Goal: Task Accomplishment & Management: Use online tool/utility

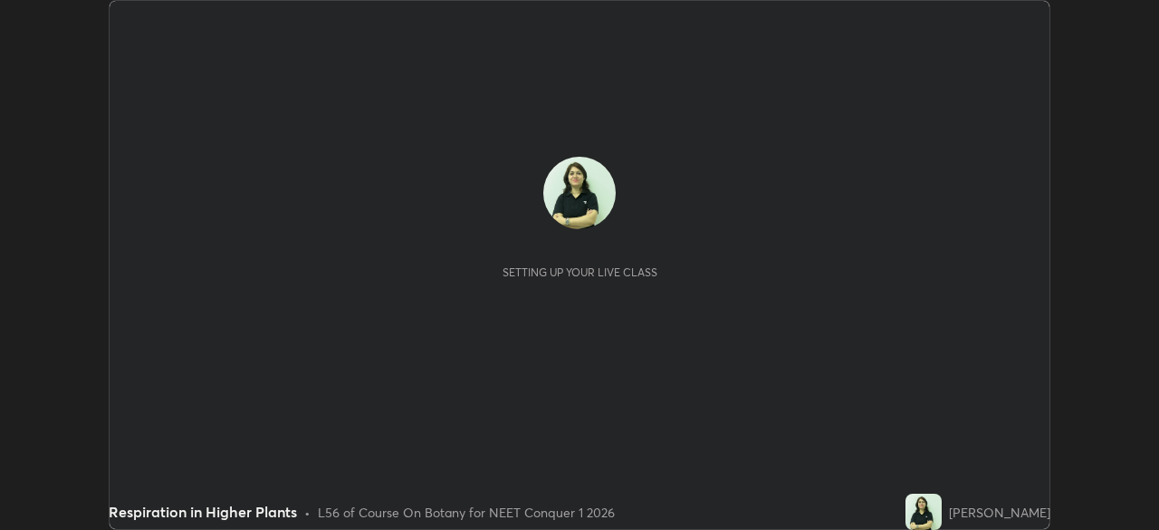
scroll to position [530, 1158]
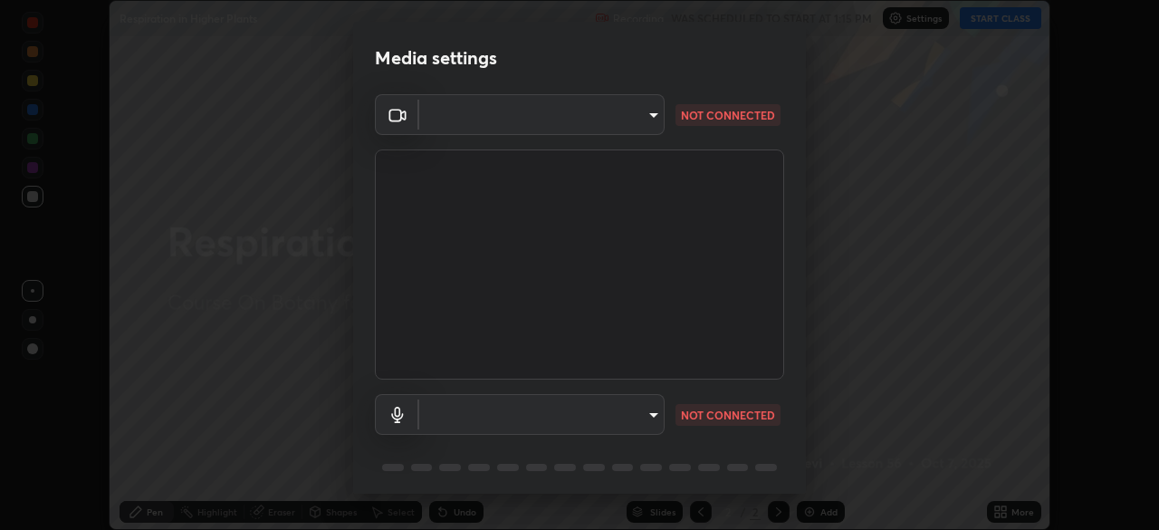
type input "fdf0122543ae5d46c2f8875dbcba14bf7011b669d8ae203f8d69d65b20255b81"
type input "default"
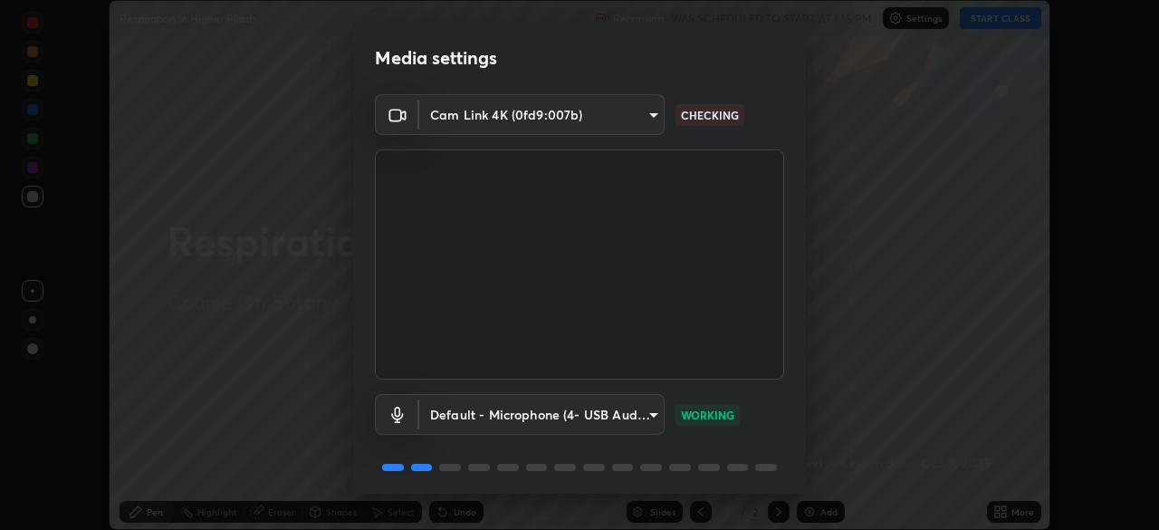
scroll to position [64, 0]
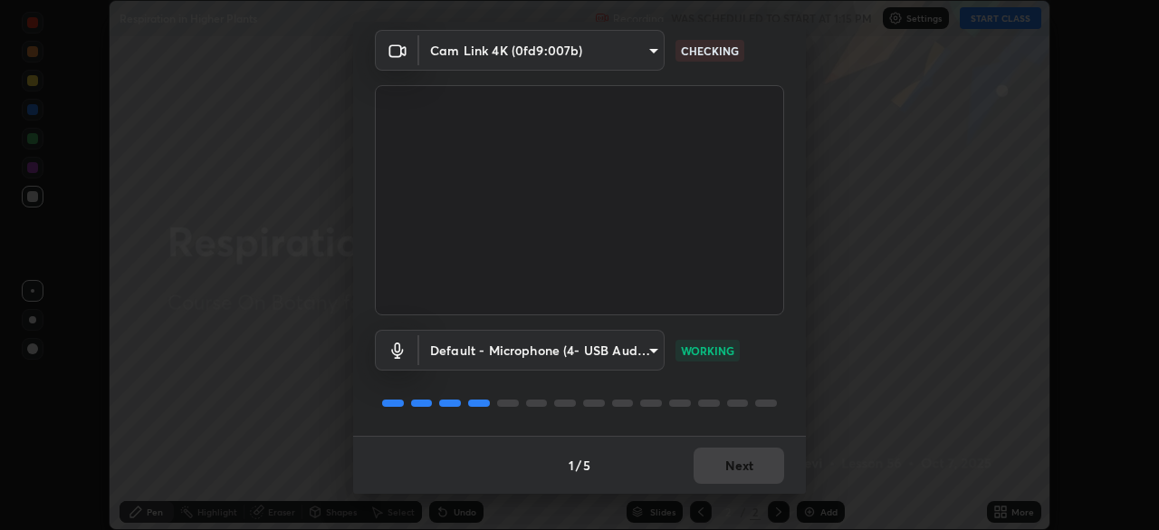
click at [728, 465] on div "1 / 5 Next" at bounding box center [579, 465] width 453 height 58
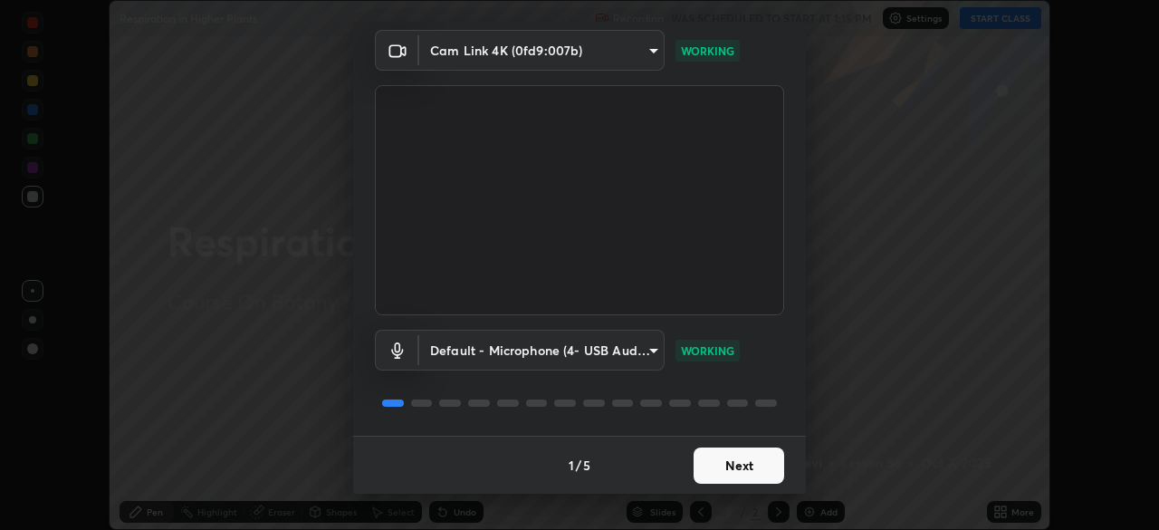
click at [723, 466] on button "Next" at bounding box center [739, 465] width 91 height 36
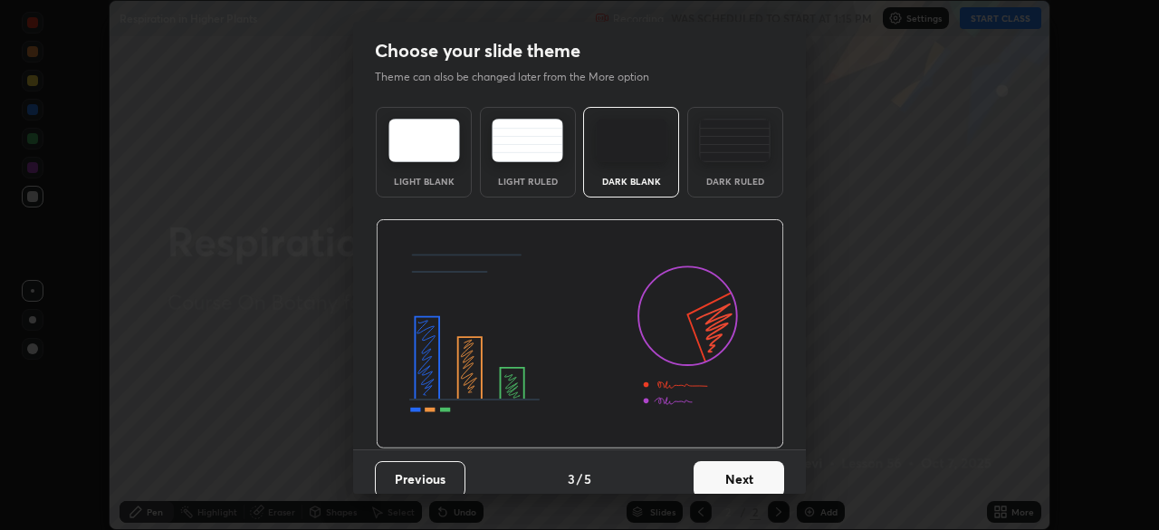
click at [726, 468] on button "Next" at bounding box center [739, 479] width 91 height 36
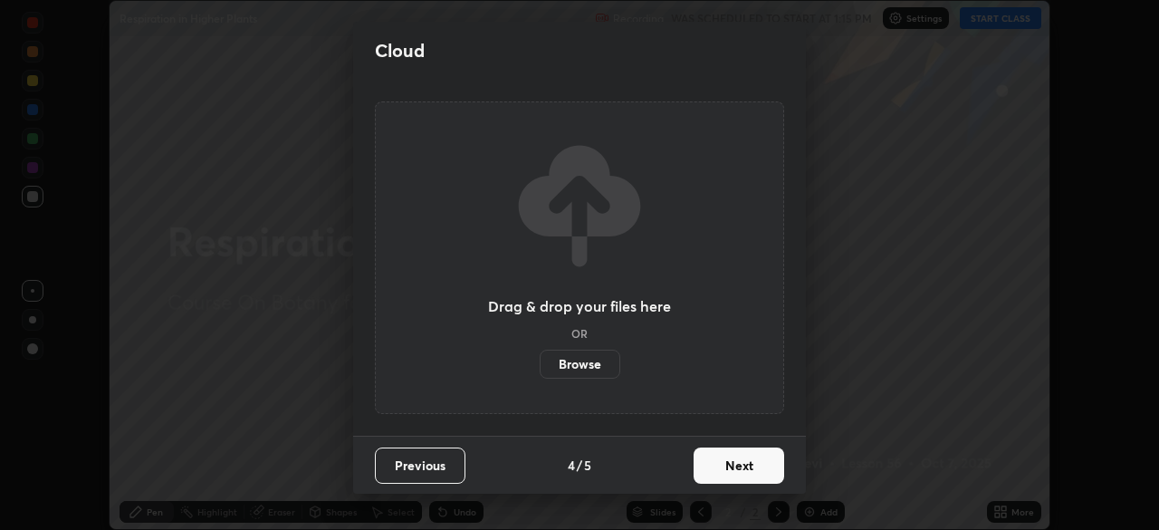
click at [726, 468] on button "Next" at bounding box center [739, 465] width 91 height 36
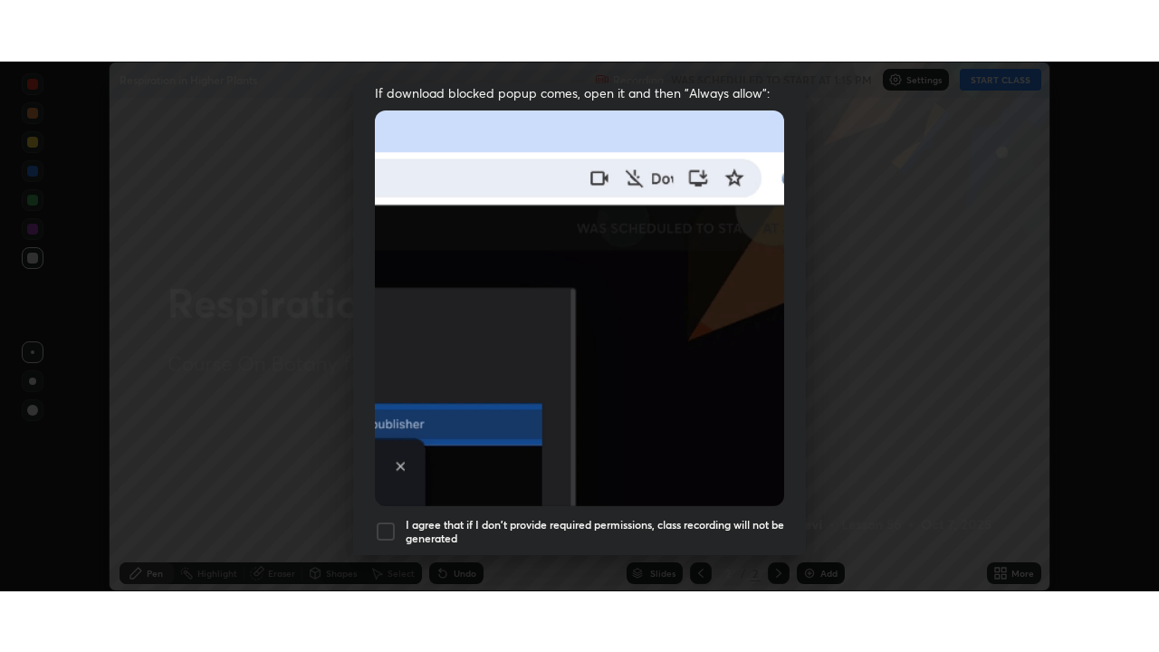
scroll to position [434, 0]
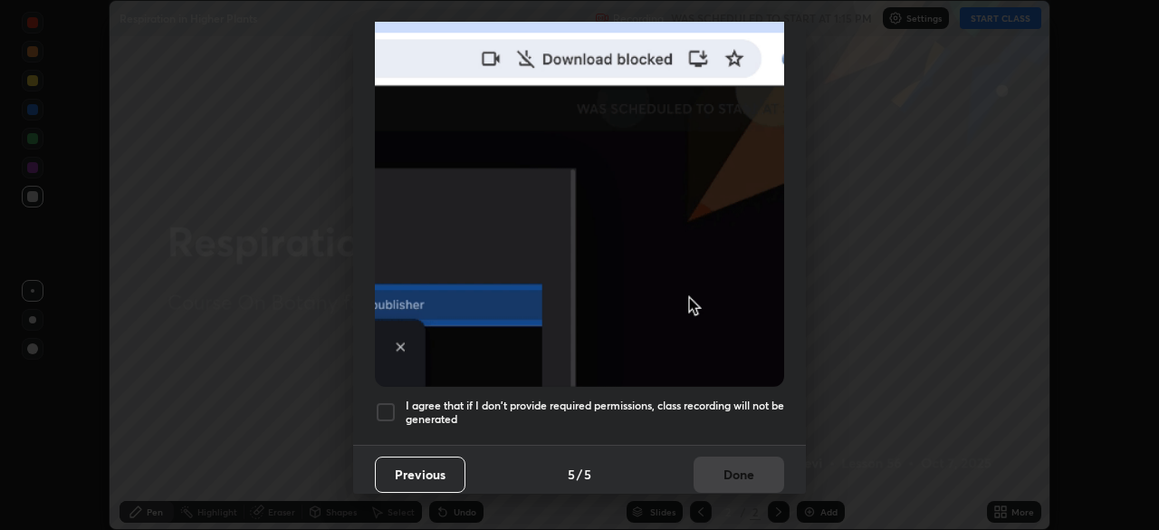
click at [391, 403] on div at bounding box center [386, 412] width 22 height 22
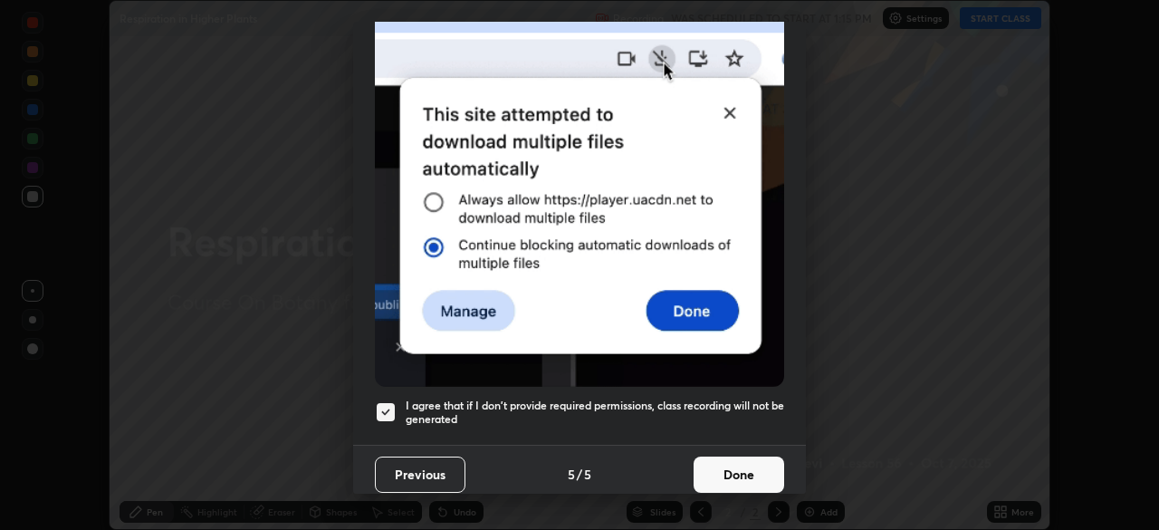
click at [734, 463] on button "Done" at bounding box center [739, 474] width 91 height 36
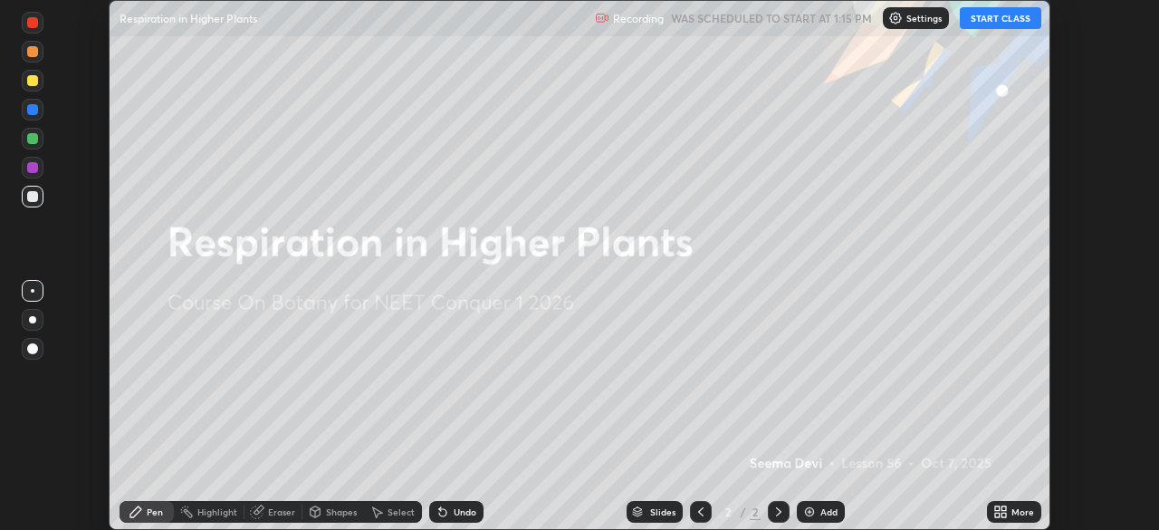
click at [1016, 24] on button "START CLASS" at bounding box center [1000, 18] width 81 height 22
click at [1018, 512] on div "More" at bounding box center [1022, 511] width 23 height 9
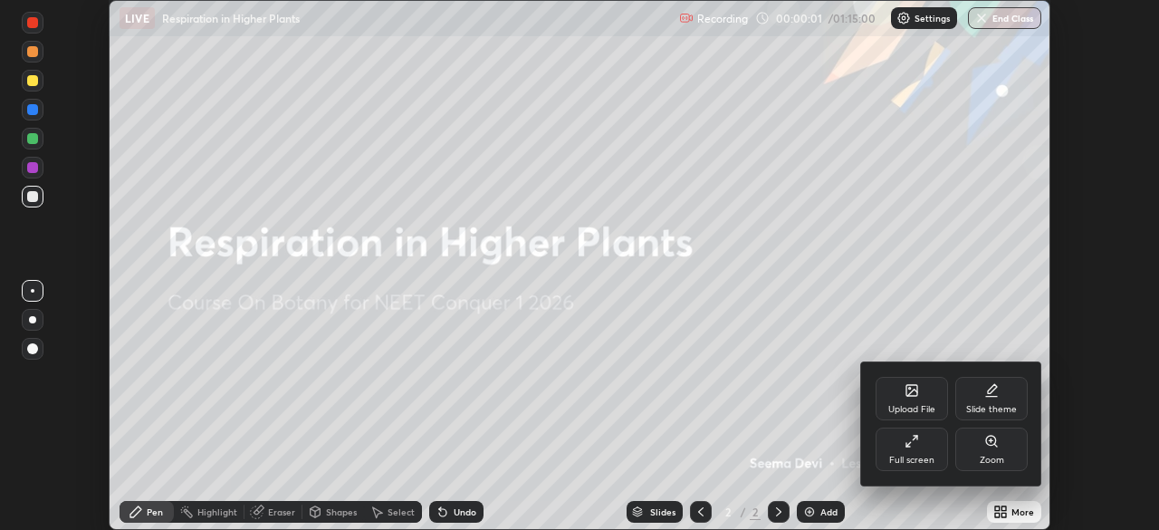
click at [914, 450] on div "Full screen" at bounding box center [912, 448] width 72 height 43
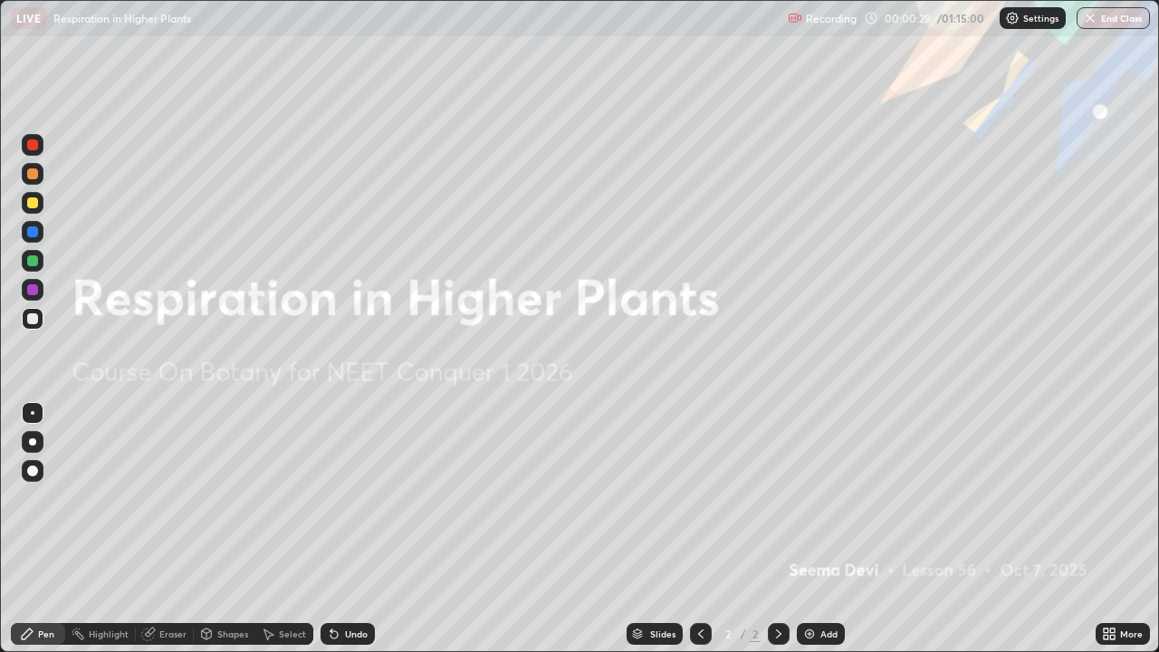
click at [33, 442] on div at bounding box center [32, 441] width 7 height 7
click at [34, 203] on div at bounding box center [32, 202] width 11 height 11
click at [825, 529] on div "Add" at bounding box center [821, 634] width 48 height 22
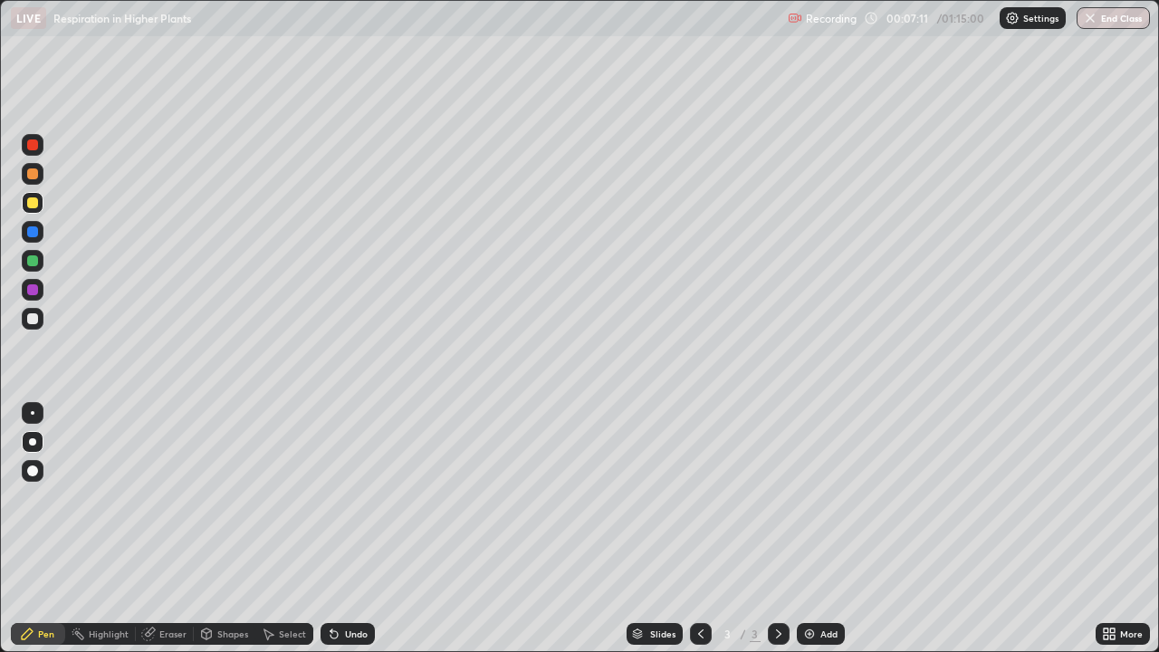
click at [32, 261] on div at bounding box center [32, 260] width 11 height 11
click at [36, 321] on div at bounding box center [32, 318] width 11 height 11
click at [344, 529] on div "Undo" at bounding box center [348, 634] width 54 height 22
click at [348, 529] on div "Undo" at bounding box center [356, 633] width 23 height 9
click at [818, 529] on div "Add" at bounding box center [821, 634] width 48 height 22
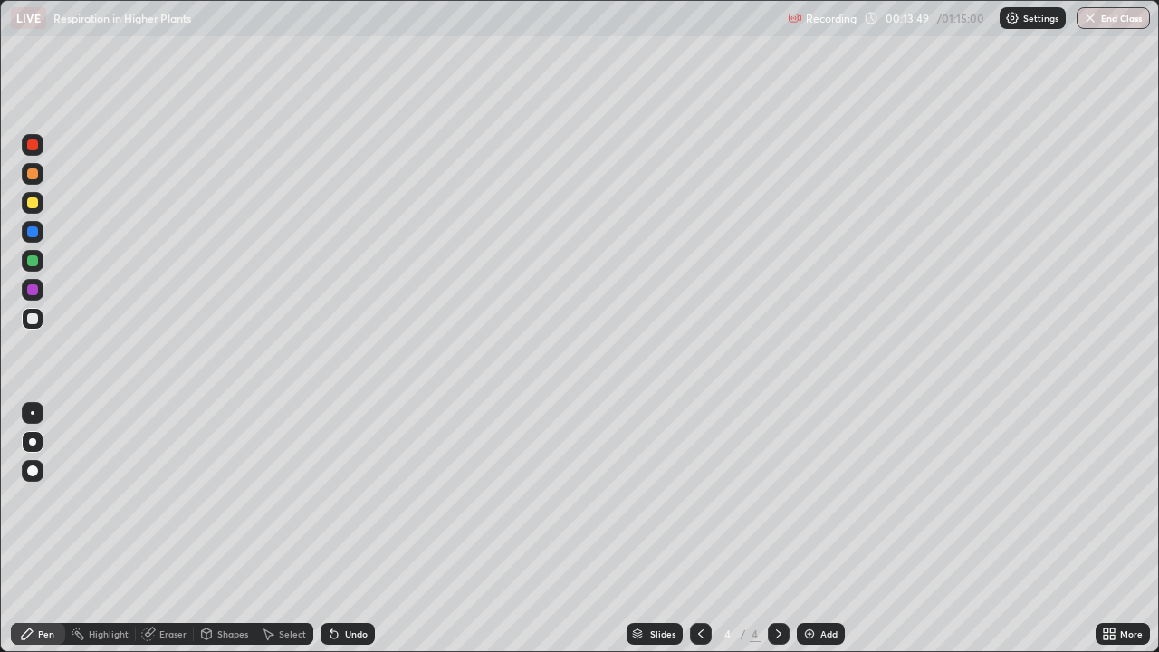
click at [28, 263] on div at bounding box center [32, 260] width 11 height 11
click at [350, 529] on div "Undo" at bounding box center [356, 633] width 23 height 9
click at [27, 322] on div at bounding box center [32, 318] width 11 height 11
click at [34, 292] on div at bounding box center [32, 289] width 11 height 11
click at [36, 211] on div at bounding box center [33, 203] width 22 height 22
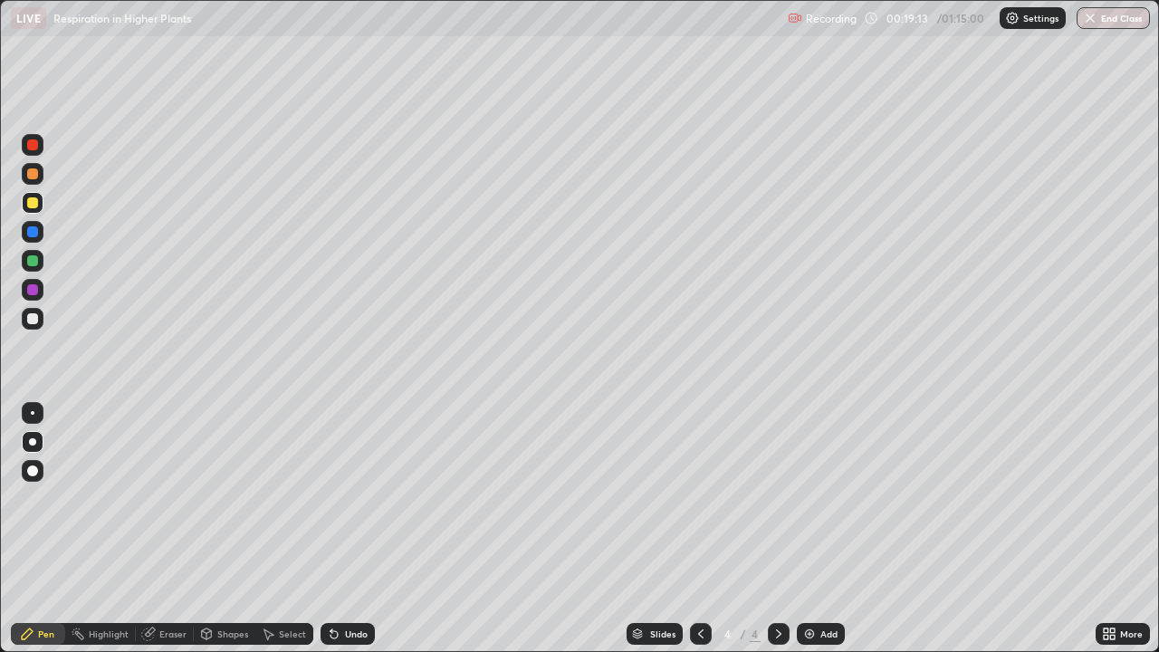
click at [822, 529] on div "Add" at bounding box center [828, 633] width 17 height 9
click at [700, 529] on icon at bounding box center [701, 634] width 14 height 14
click at [824, 529] on div "Add" at bounding box center [828, 633] width 17 height 9
click at [821, 529] on div "Add" at bounding box center [828, 633] width 17 height 9
click at [41, 418] on div at bounding box center [33, 413] width 22 height 22
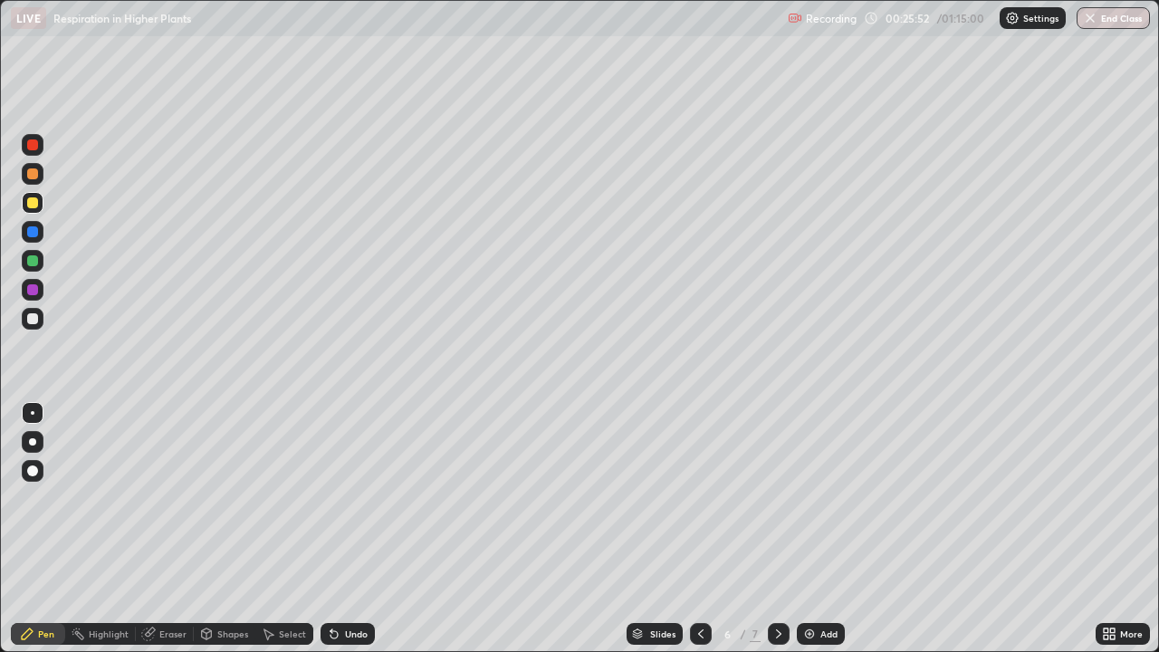
click at [33, 175] on div at bounding box center [32, 173] width 11 height 11
click at [33, 146] on div at bounding box center [32, 144] width 11 height 11
click at [32, 235] on div at bounding box center [32, 231] width 11 height 11
click at [33, 204] on div at bounding box center [32, 202] width 11 height 11
click at [30, 290] on div at bounding box center [32, 289] width 11 height 11
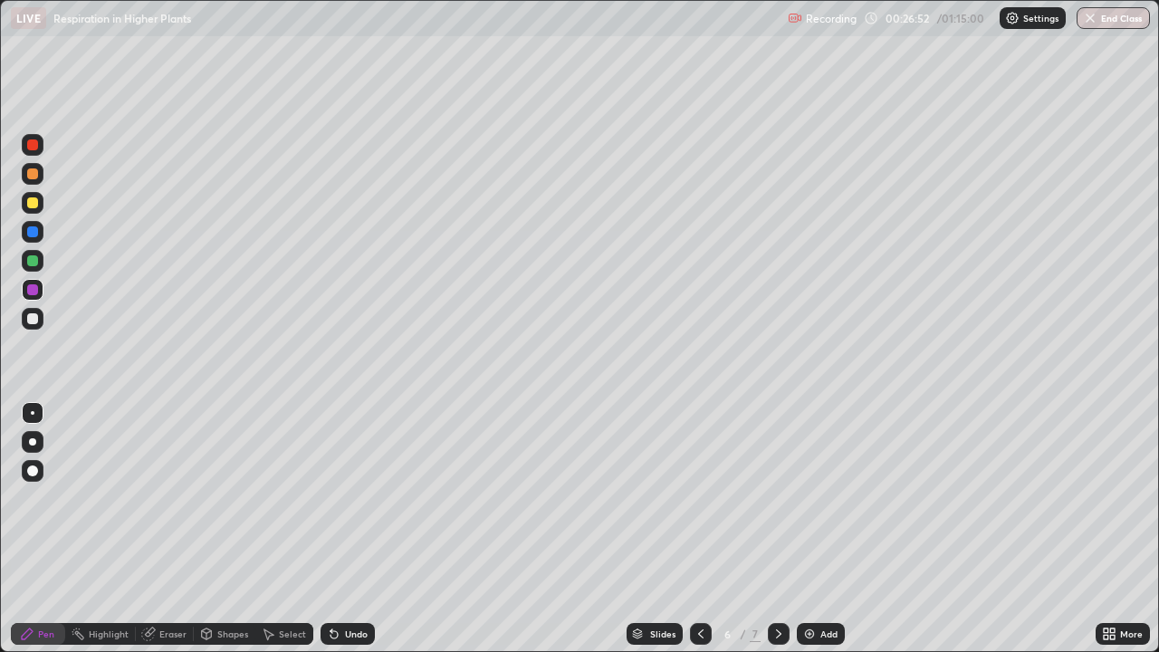
click at [33, 441] on div at bounding box center [32, 441] width 7 height 7
click at [35, 258] on div at bounding box center [32, 260] width 11 height 11
click at [33, 320] on div at bounding box center [32, 318] width 11 height 11
click at [29, 263] on div at bounding box center [32, 260] width 11 height 11
click at [33, 183] on div at bounding box center [33, 174] width 22 height 22
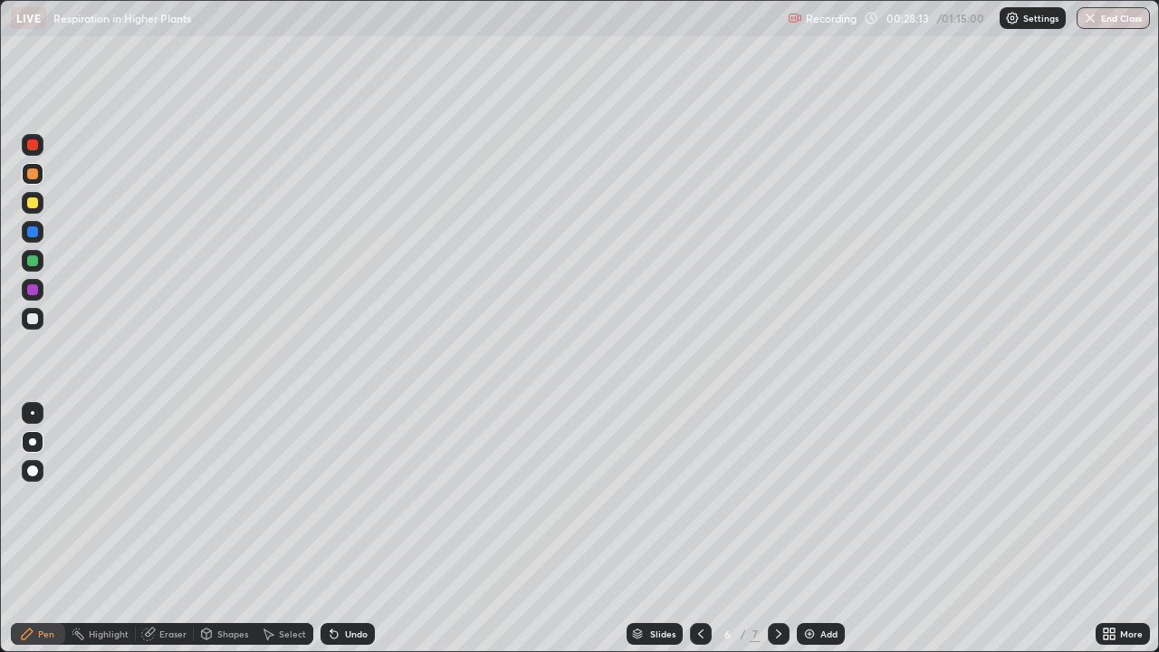
click at [33, 413] on div at bounding box center [33, 413] width 4 height 4
click at [29, 205] on div at bounding box center [32, 202] width 11 height 11
click at [33, 318] on div at bounding box center [32, 318] width 11 height 11
click at [34, 434] on div at bounding box center [33, 442] width 22 height 22
click at [33, 414] on div at bounding box center [33, 413] width 4 height 4
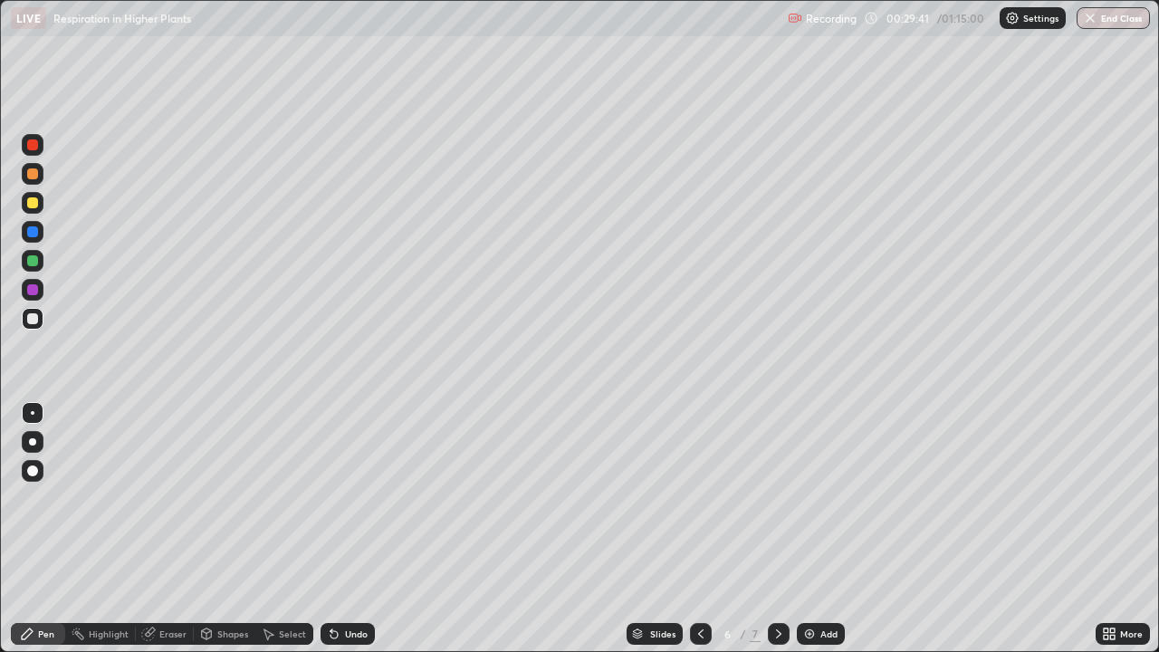
click at [36, 206] on div at bounding box center [32, 202] width 11 height 11
click at [33, 441] on div at bounding box center [32, 441] width 7 height 7
click at [354, 529] on div "Undo" at bounding box center [348, 634] width 54 height 22
click at [33, 413] on div at bounding box center [33, 413] width 4 height 4
click at [34, 319] on div at bounding box center [32, 318] width 11 height 11
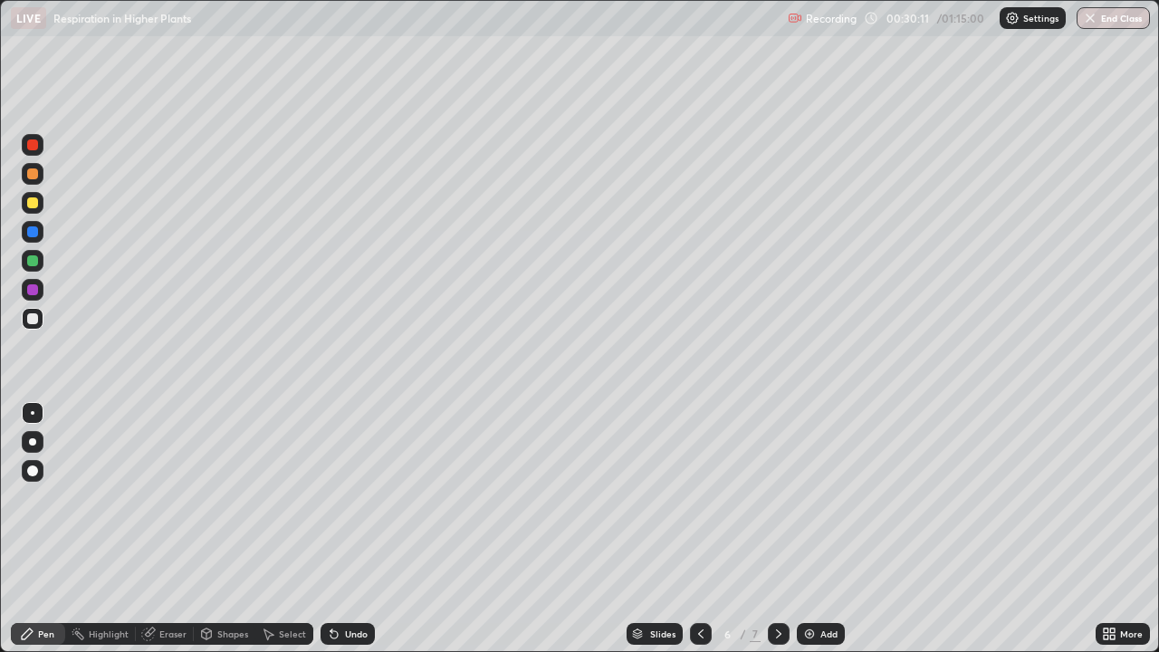
click at [33, 442] on div at bounding box center [32, 441] width 7 height 7
click at [28, 212] on div at bounding box center [33, 203] width 22 height 22
click at [350, 529] on div "Undo" at bounding box center [356, 633] width 23 height 9
click at [349, 529] on div "Undo" at bounding box center [356, 633] width 23 height 9
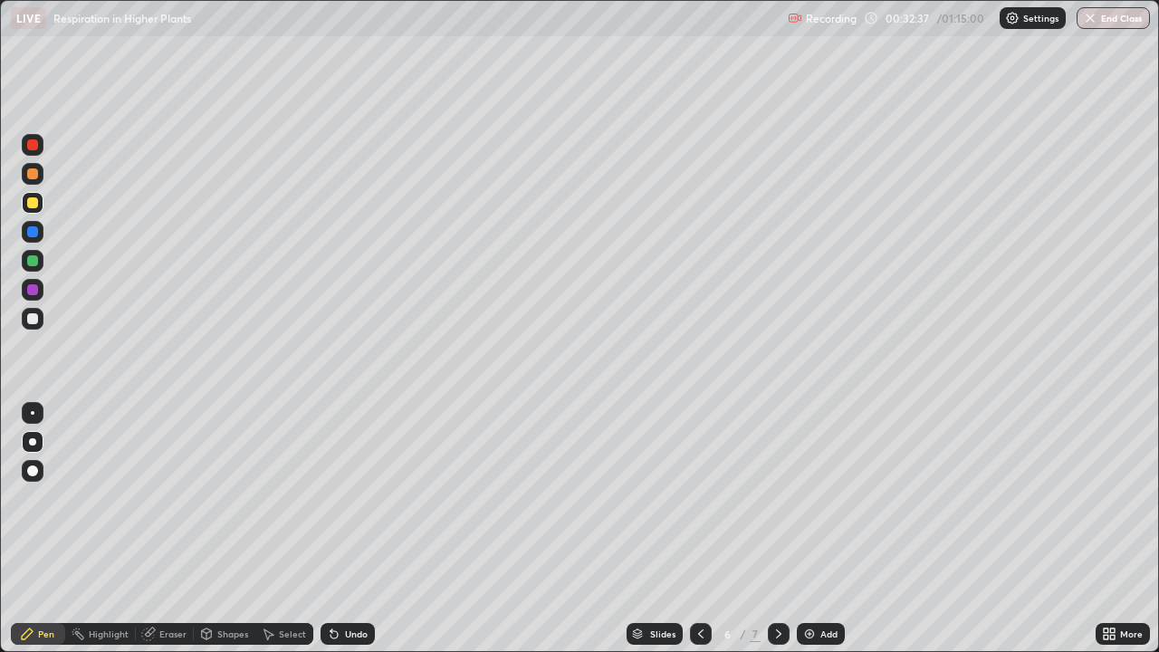
click at [349, 529] on div "Undo" at bounding box center [356, 633] width 23 height 9
click at [351, 529] on div "Undo" at bounding box center [356, 633] width 23 height 9
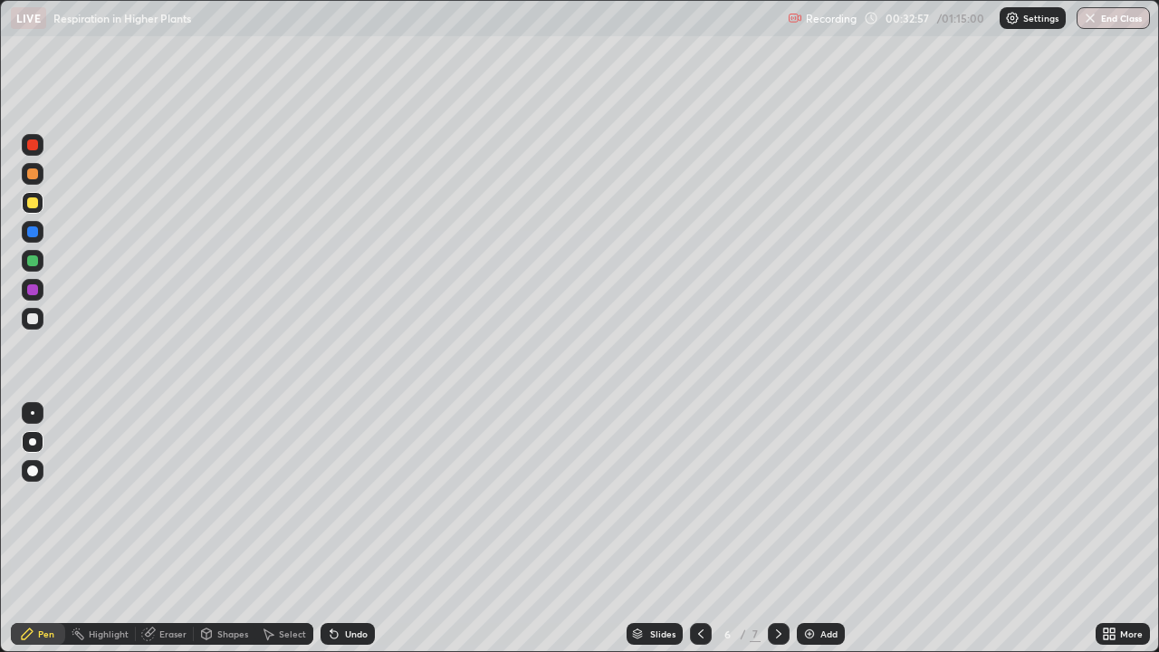
click at [40, 321] on div at bounding box center [33, 319] width 22 height 22
click at [351, 529] on div "Undo" at bounding box center [356, 633] width 23 height 9
click at [357, 529] on div "Undo" at bounding box center [356, 633] width 23 height 9
click at [354, 529] on div "Undo" at bounding box center [356, 633] width 23 height 9
click at [351, 529] on div "Undo" at bounding box center [356, 633] width 23 height 9
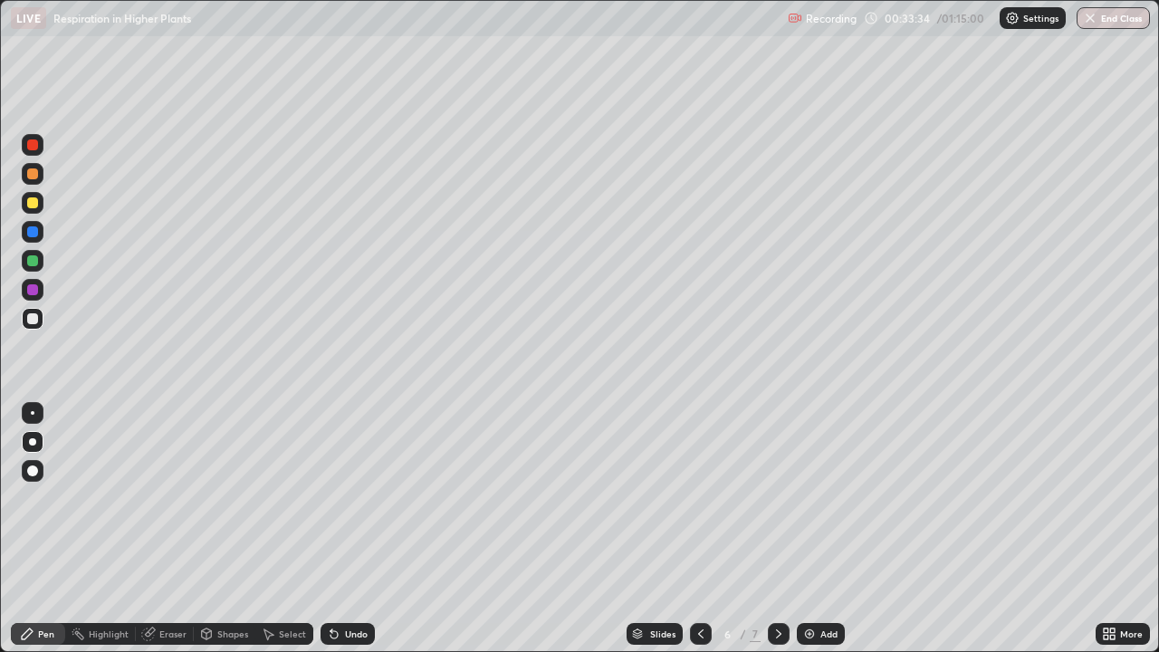
click at [350, 529] on div "Undo" at bounding box center [356, 633] width 23 height 9
click at [346, 529] on div "Undo" at bounding box center [356, 633] width 23 height 9
click at [36, 144] on div at bounding box center [32, 144] width 11 height 11
click at [32, 238] on div at bounding box center [33, 232] width 22 height 22
click at [30, 203] on div at bounding box center [32, 202] width 11 height 11
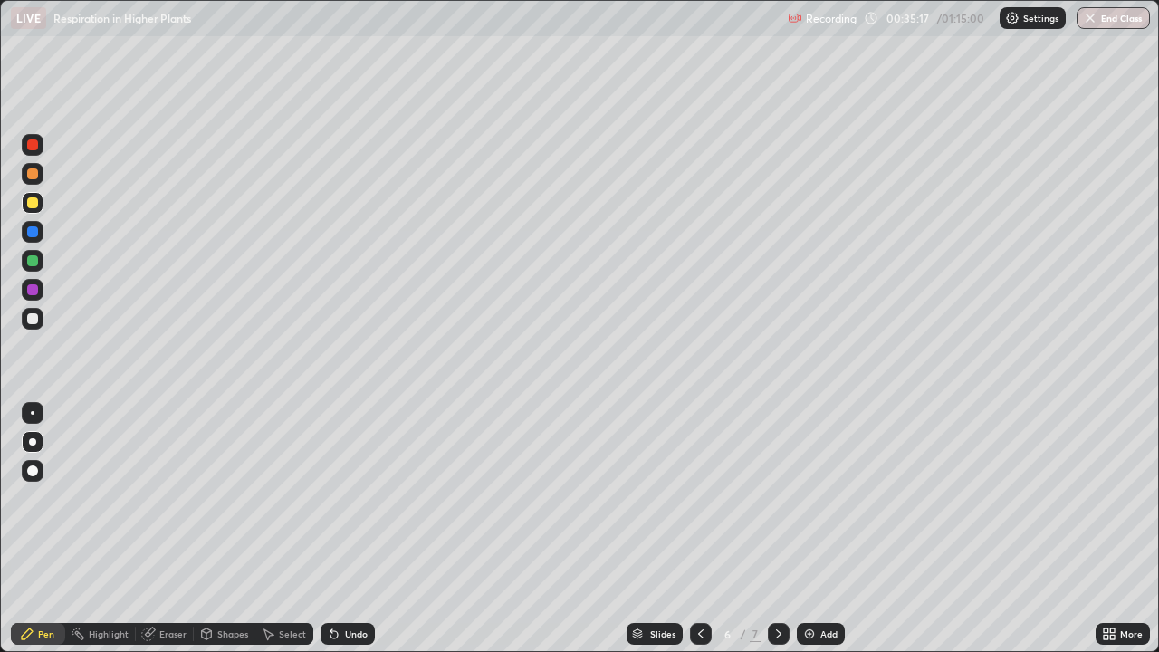
click at [33, 320] on div at bounding box center [32, 318] width 11 height 11
click at [339, 529] on icon at bounding box center [334, 634] width 14 height 14
click at [33, 149] on div at bounding box center [32, 144] width 11 height 11
click at [34, 261] on div at bounding box center [32, 260] width 11 height 11
click at [33, 146] on div at bounding box center [32, 144] width 11 height 11
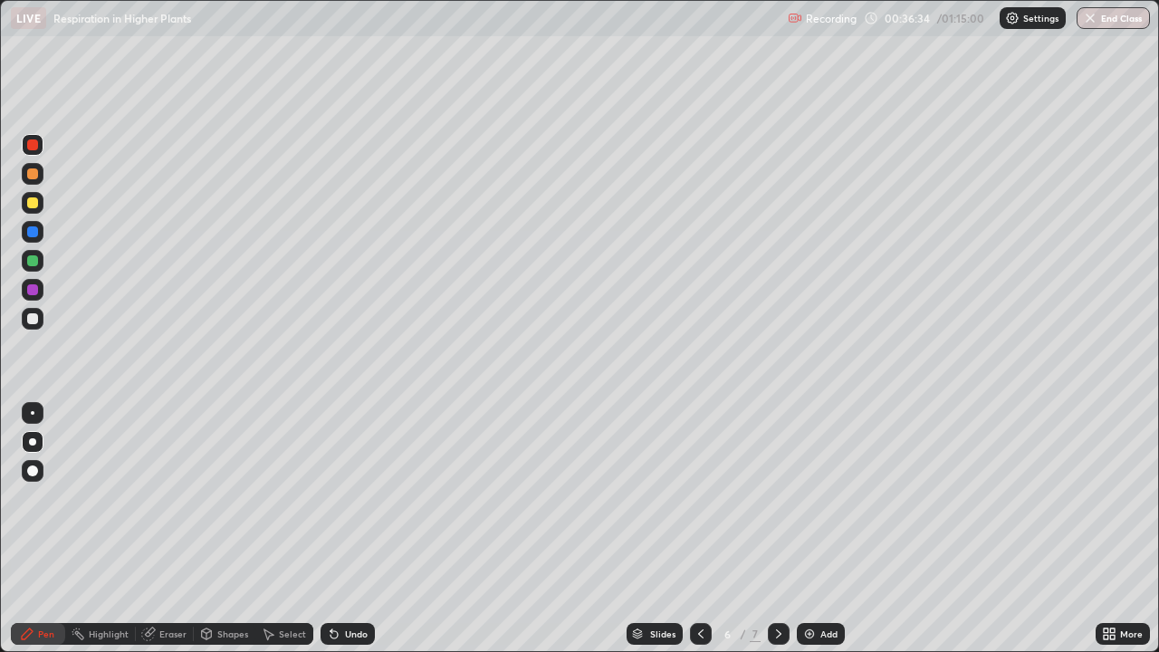
click at [34, 260] on div at bounding box center [32, 260] width 11 height 11
click at [28, 260] on div at bounding box center [32, 260] width 11 height 11
click at [35, 149] on div at bounding box center [32, 144] width 11 height 11
click at [37, 314] on div at bounding box center [33, 319] width 22 height 22
click at [177, 529] on div "Eraser" at bounding box center [172, 633] width 27 height 9
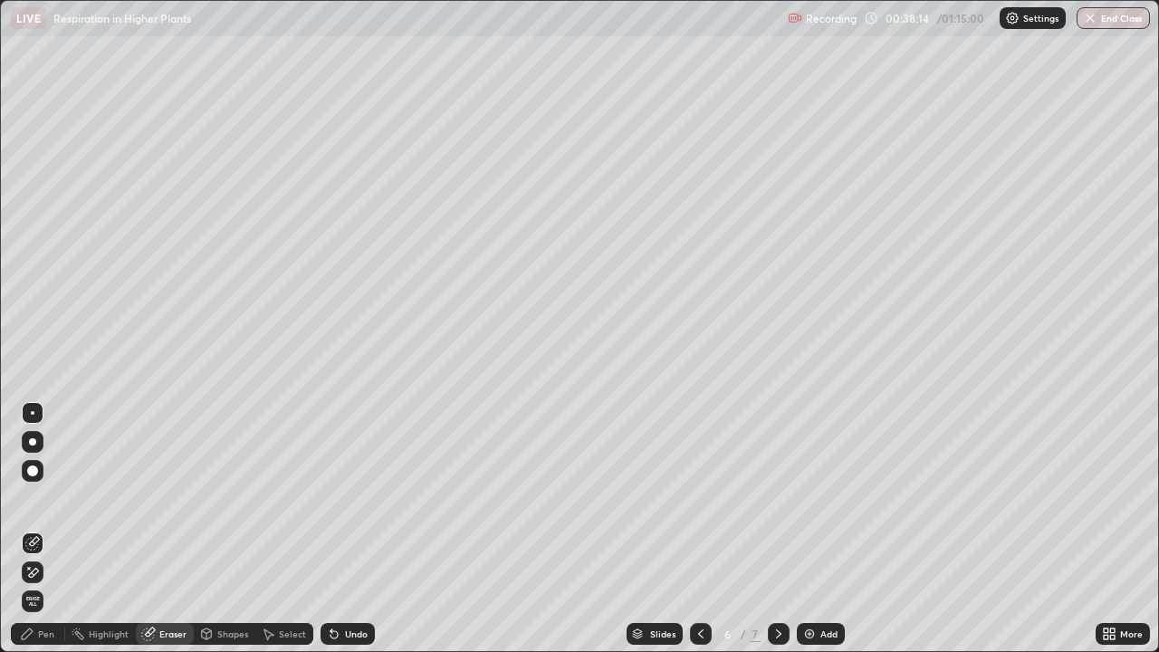
click at [46, 529] on div "Pen" at bounding box center [46, 633] width 16 height 9
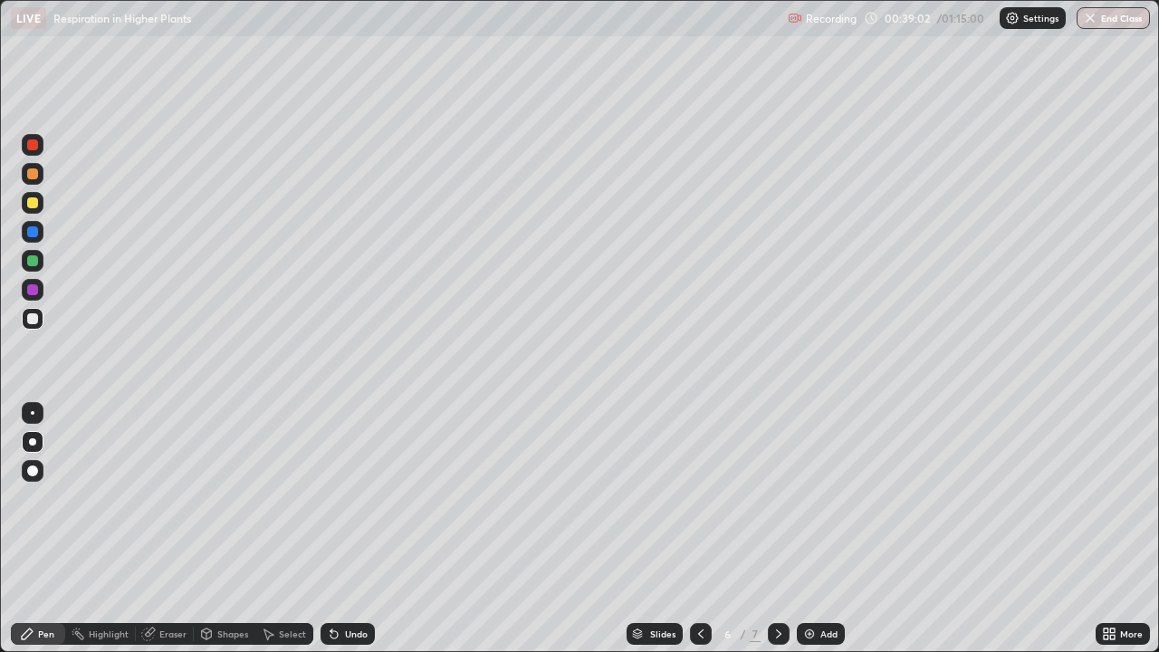
click at [34, 146] on div at bounding box center [32, 144] width 11 height 11
click at [34, 206] on div at bounding box center [32, 202] width 11 height 11
click at [35, 318] on div at bounding box center [32, 318] width 11 height 11
click at [32, 166] on div at bounding box center [33, 174] width 22 height 22
click at [33, 149] on div at bounding box center [32, 144] width 11 height 11
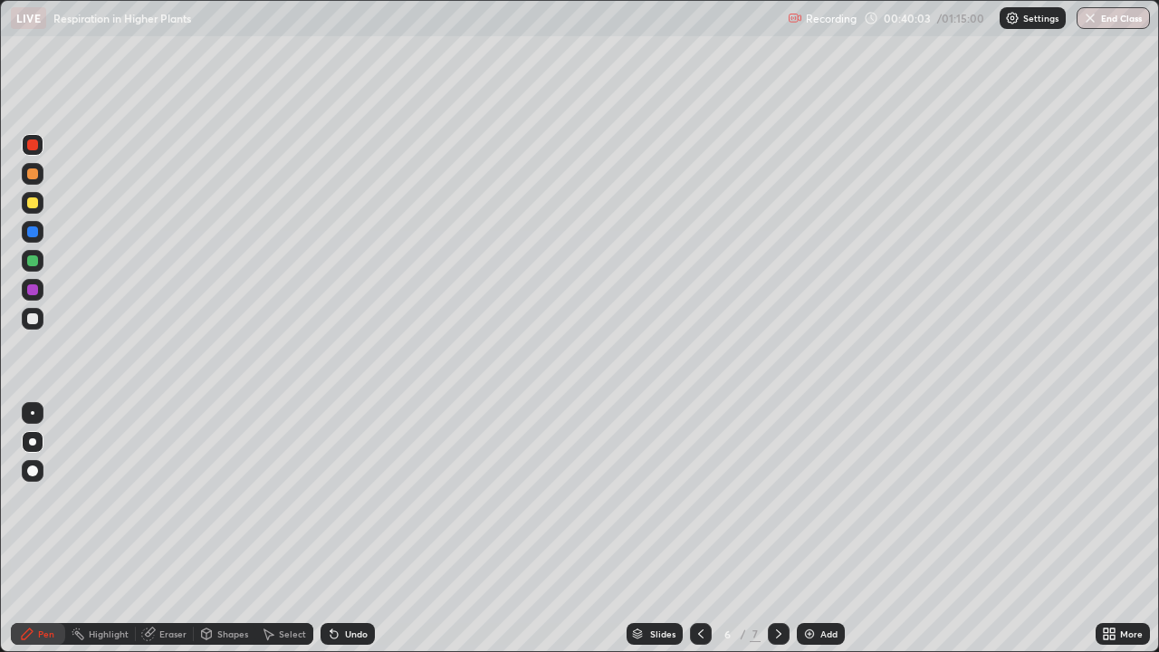
click at [352, 529] on div "Undo" at bounding box center [356, 633] width 23 height 9
click at [345, 529] on div "Undo" at bounding box center [356, 633] width 23 height 9
click at [31, 321] on div at bounding box center [32, 318] width 11 height 11
click at [34, 195] on div at bounding box center [33, 203] width 22 height 22
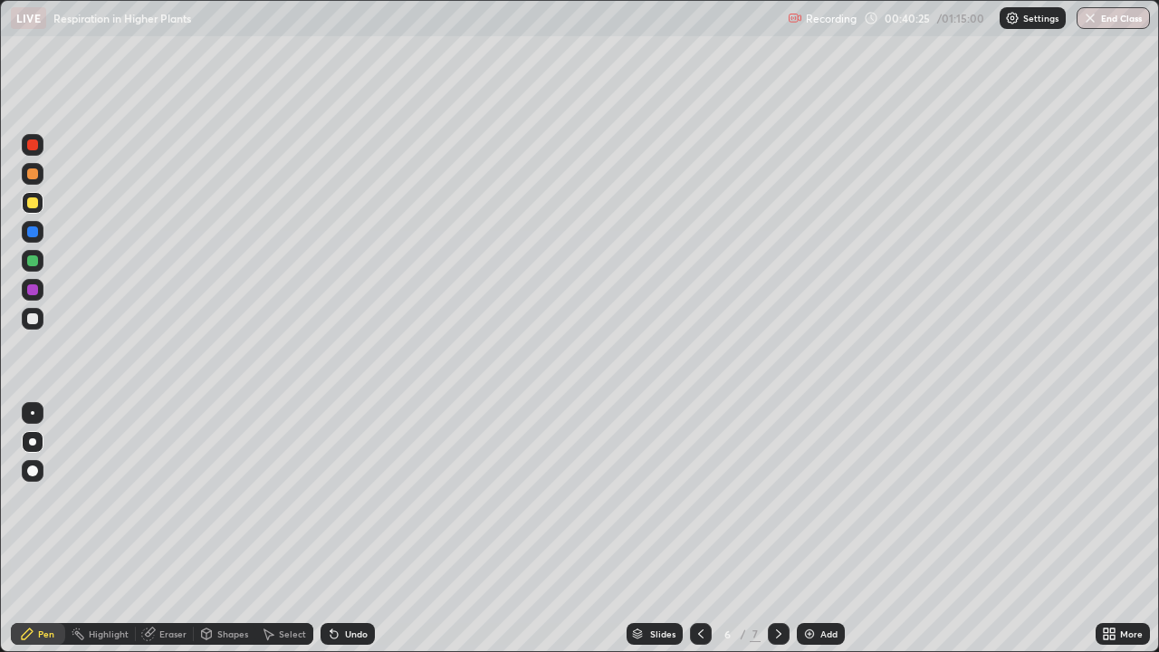
click at [31, 211] on div at bounding box center [33, 203] width 22 height 22
click at [34, 316] on div at bounding box center [32, 318] width 11 height 11
click at [34, 202] on div at bounding box center [32, 202] width 11 height 11
click at [31, 320] on div at bounding box center [32, 318] width 11 height 11
click at [33, 153] on div at bounding box center [33, 145] width 22 height 22
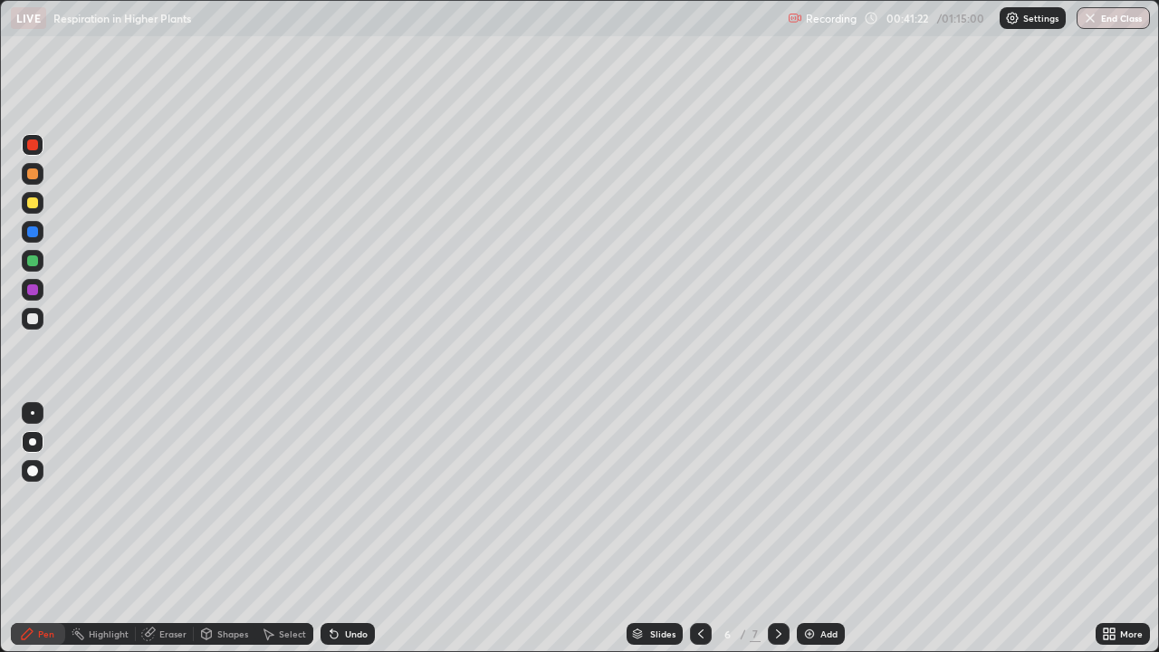
click at [31, 257] on div at bounding box center [32, 260] width 11 height 11
click at [30, 261] on div at bounding box center [32, 260] width 11 height 11
click at [321, 529] on div "Undo" at bounding box center [344, 634] width 62 height 36
click at [828, 529] on div "Add" at bounding box center [828, 633] width 17 height 9
click at [699, 529] on icon at bounding box center [701, 634] width 14 height 14
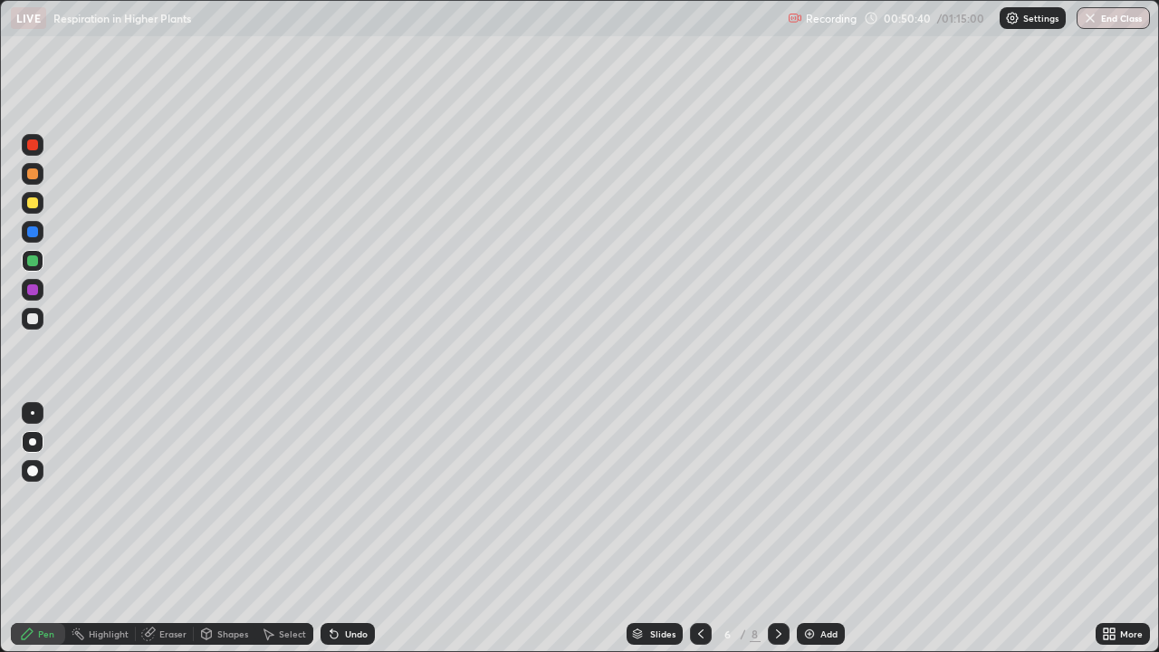
click at [776, 529] on icon at bounding box center [778, 633] width 5 height 9
click at [699, 529] on icon at bounding box center [701, 634] width 14 height 14
click at [831, 529] on div "Add" at bounding box center [828, 633] width 17 height 9
click at [34, 207] on div at bounding box center [32, 202] width 11 height 11
click at [1125, 529] on div "More" at bounding box center [1131, 633] width 23 height 9
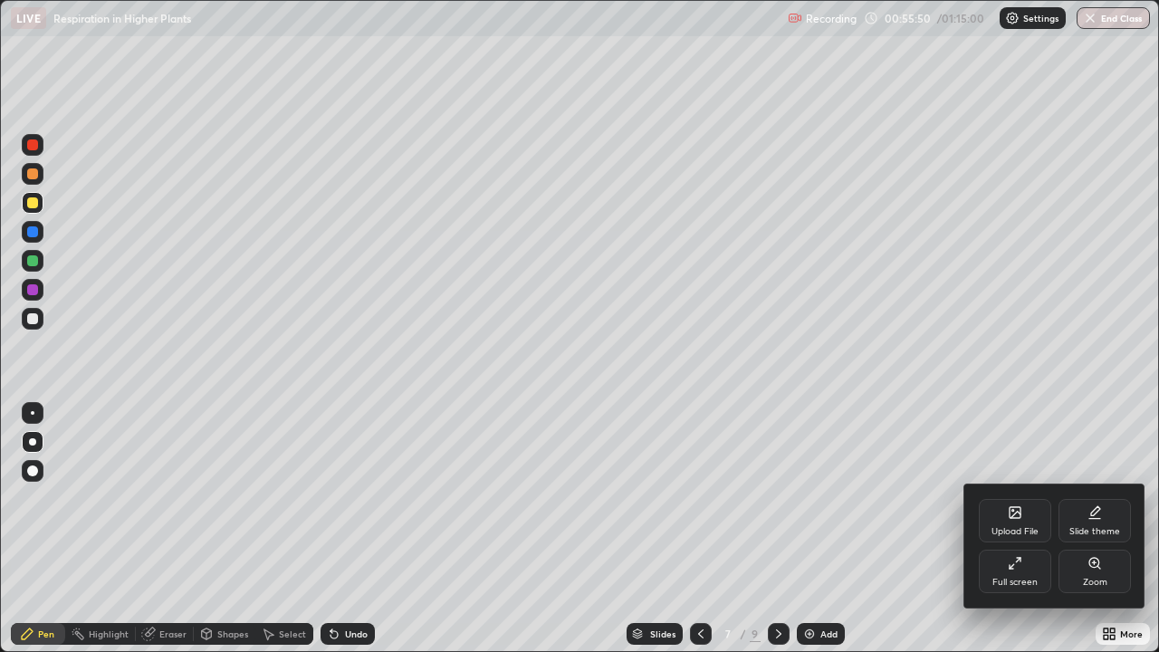
click at [1026, 521] on div "Upload File" at bounding box center [1015, 520] width 72 height 43
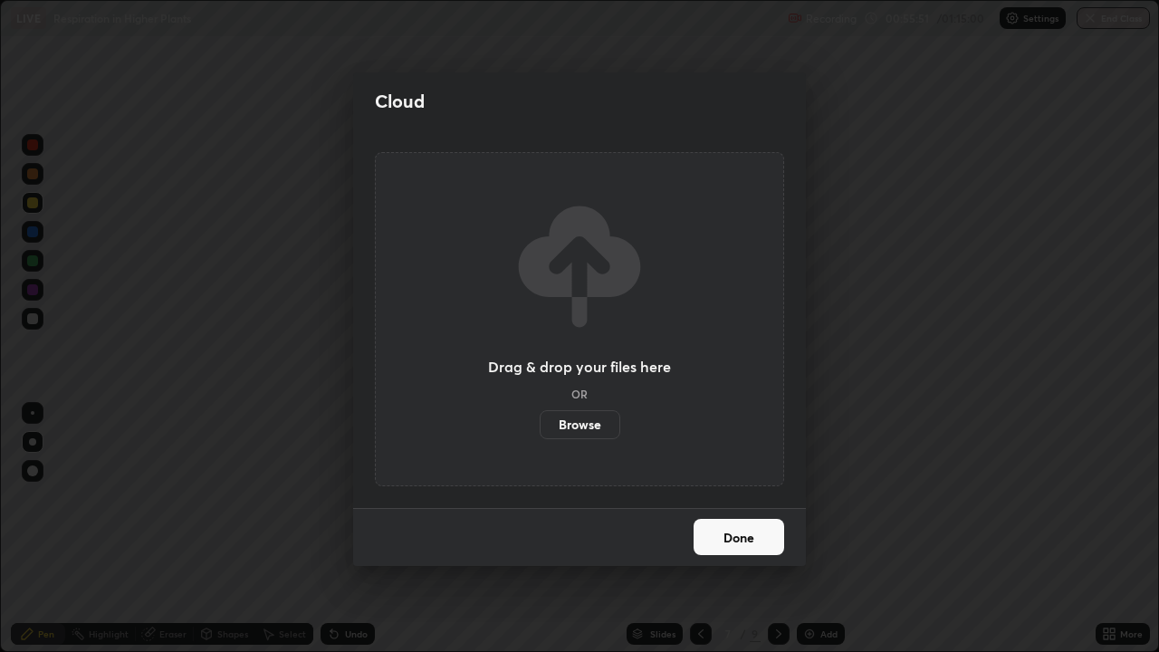
click at [596, 428] on label "Browse" at bounding box center [580, 424] width 81 height 29
click at [540, 428] on input "Browse" at bounding box center [540, 424] width 0 height 29
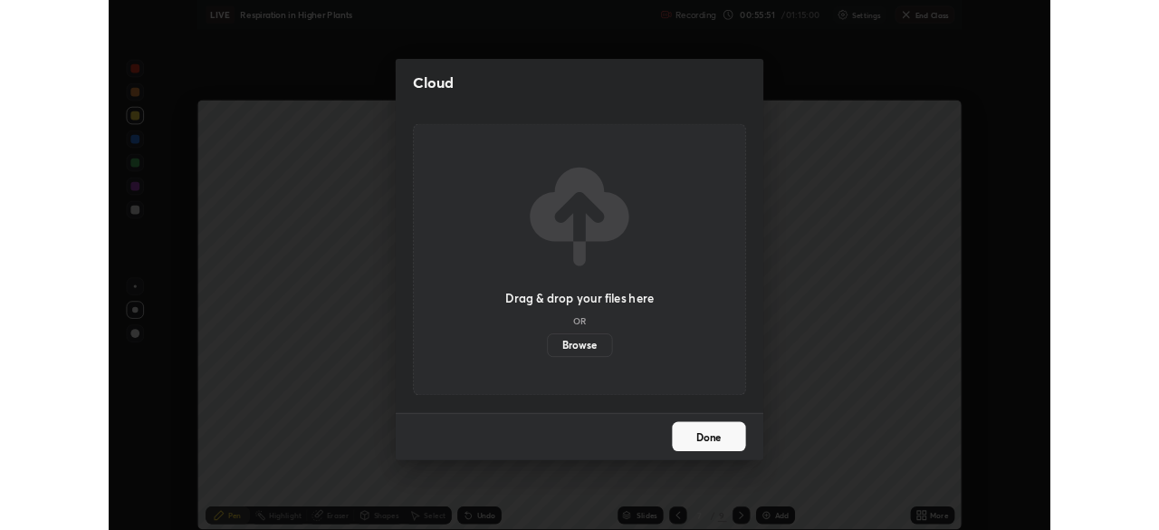
scroll to position [90012, 89382]
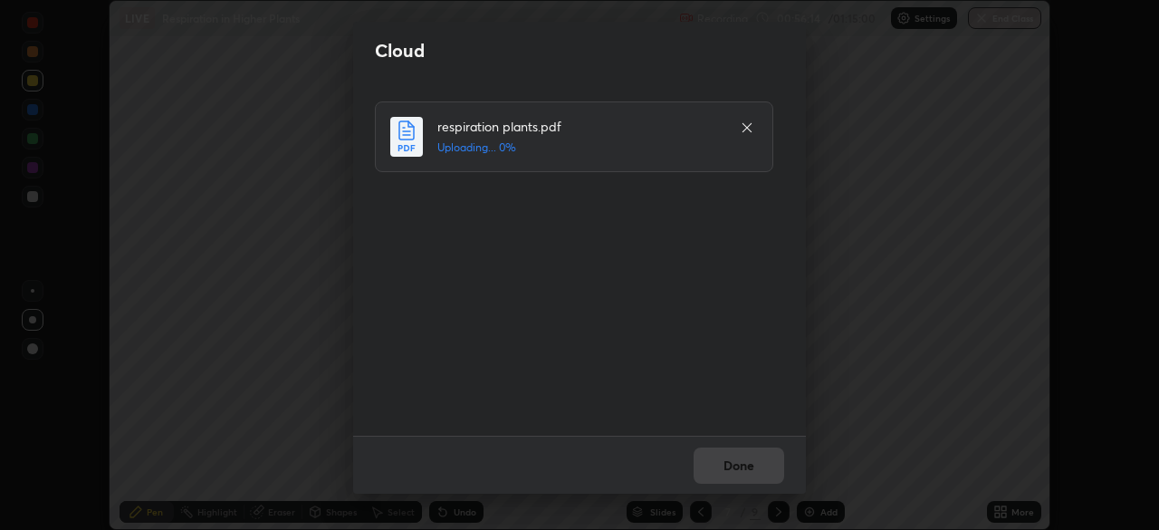
click at [747, 129] on icon at bounding box center [747, 127] width 14 height 14
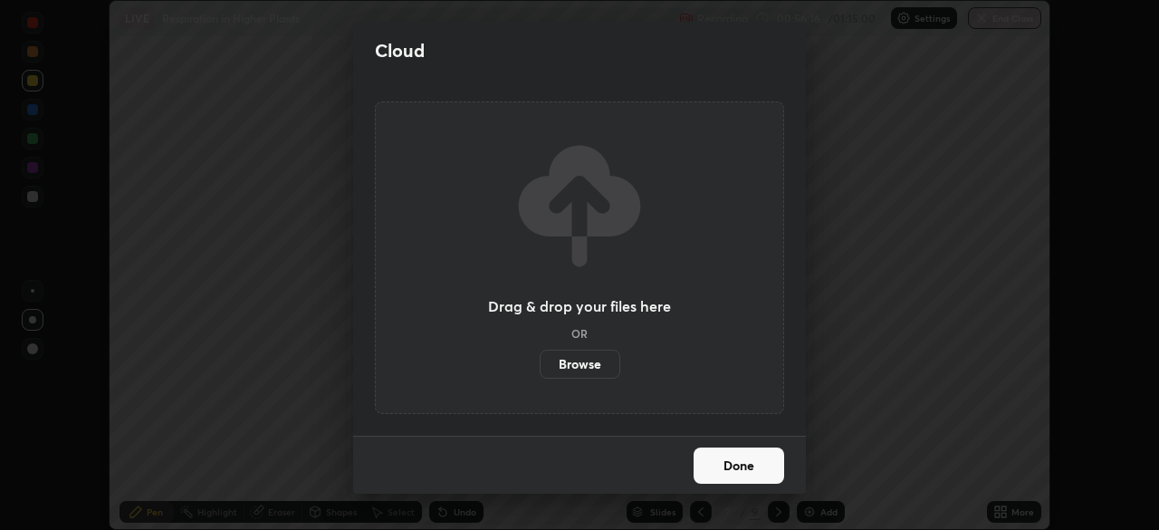
click at [740, 469] on button "Done" at bounding box center [739, 465] width 91 height 36
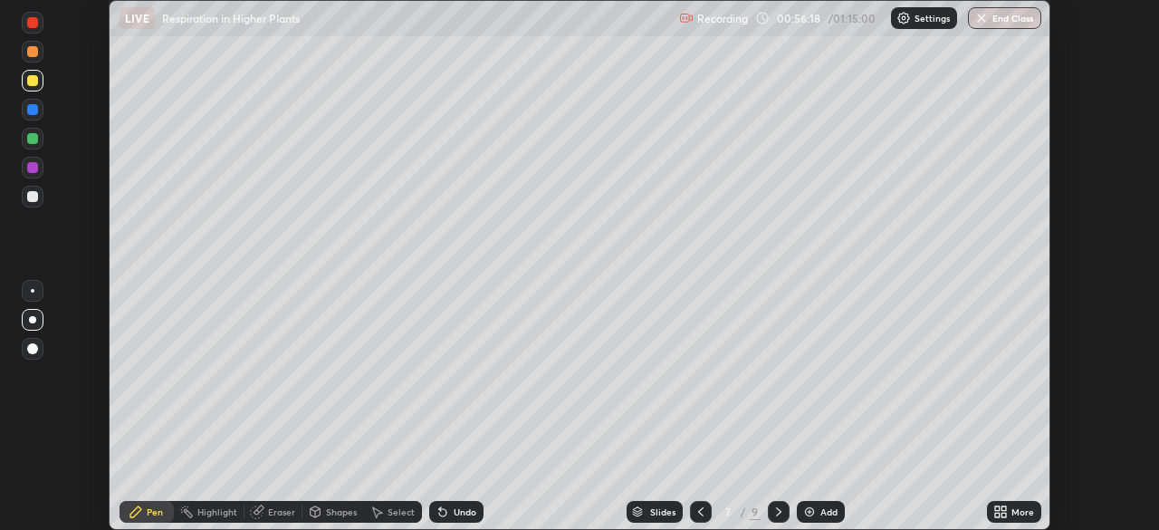
click at [1006, 514] on icon at bounding box center [1003, 514] width 5 height 5
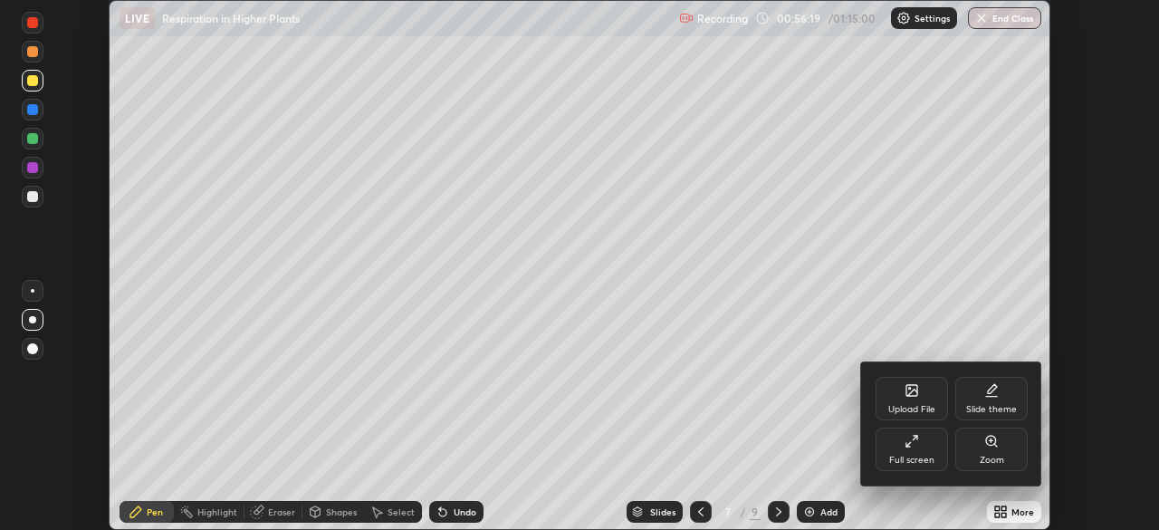
click at [905, 399] on div "Upload File" at bounding box center [912, 398] width 72 height 43
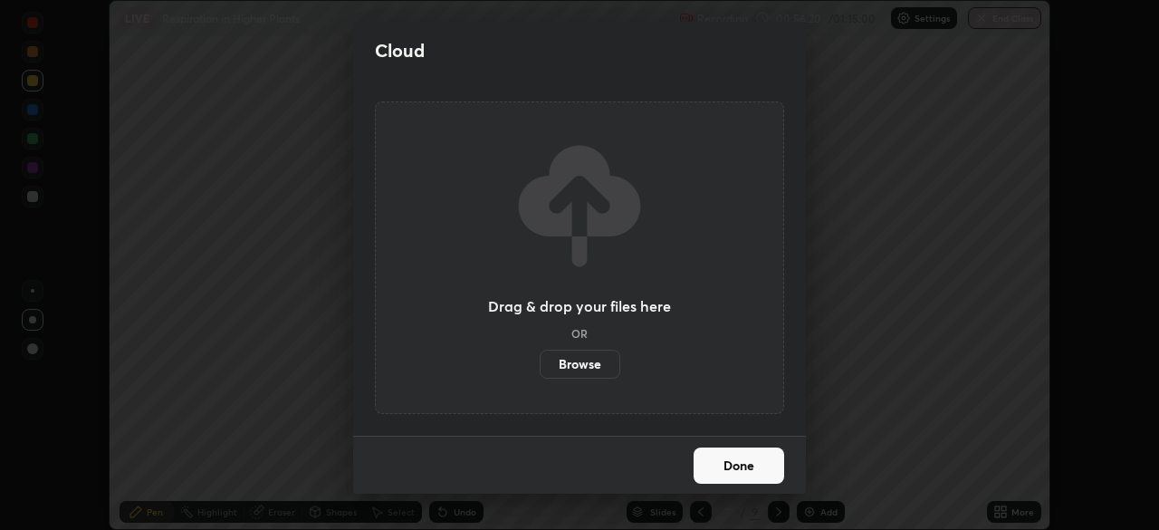
click at [596, 359] on label "Browse" at bounding box center [580, 363] width 81 height 29
click at [540, 359] on input "Browse" at bounding box center [540, 363] width 0 height 29
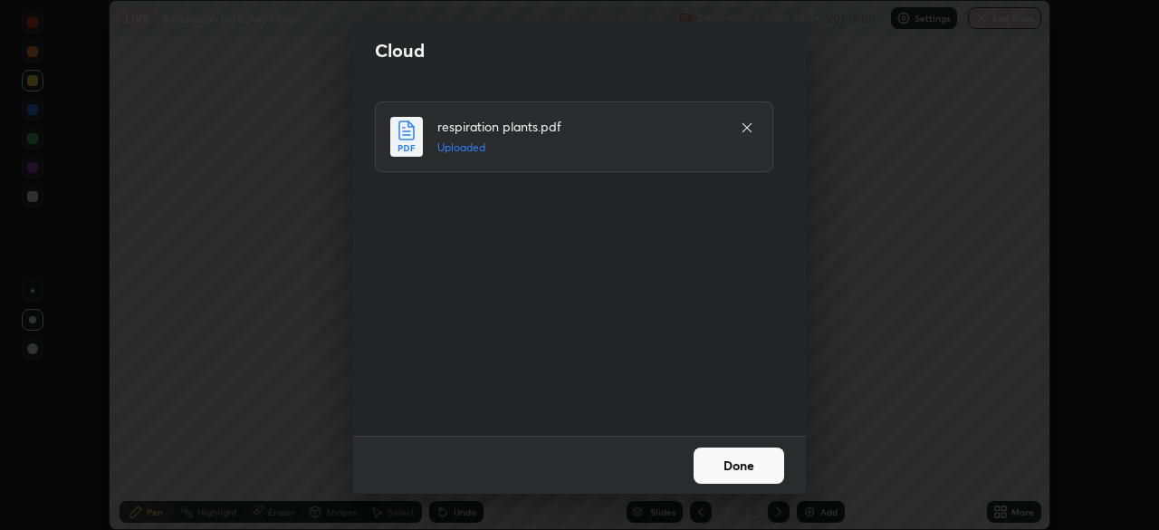
click at [741, 459] on button "Done" at bounding box center [739, 465] width 91 height 36
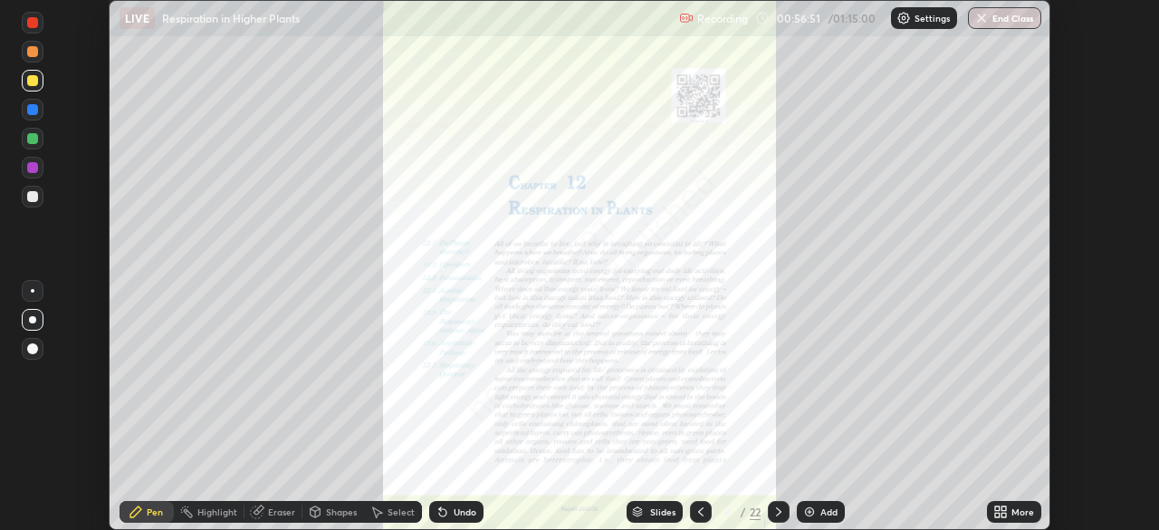
click at [658, 511] on div "Slides" at bounding box center [662, 511] width 25 height 9
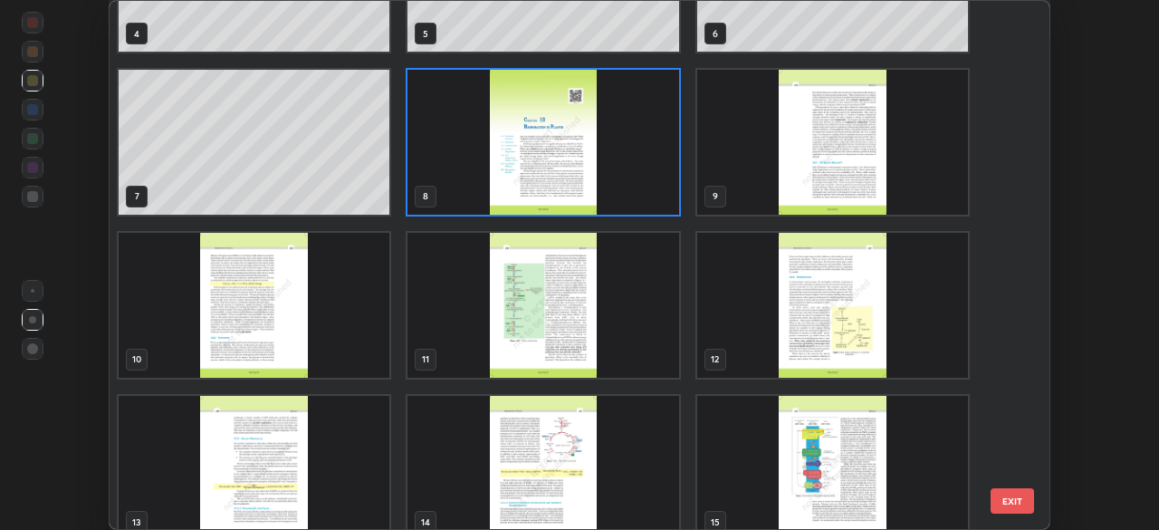
scroll to position [279, 0]
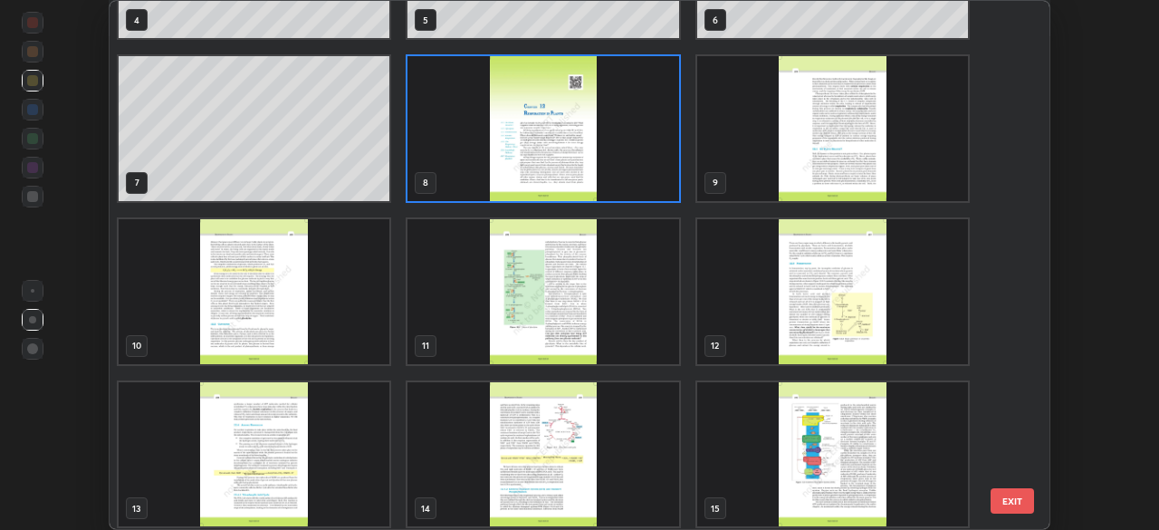
click at [562, 429] on img "grid" at bounding box center [542, 454] width 271 height 145
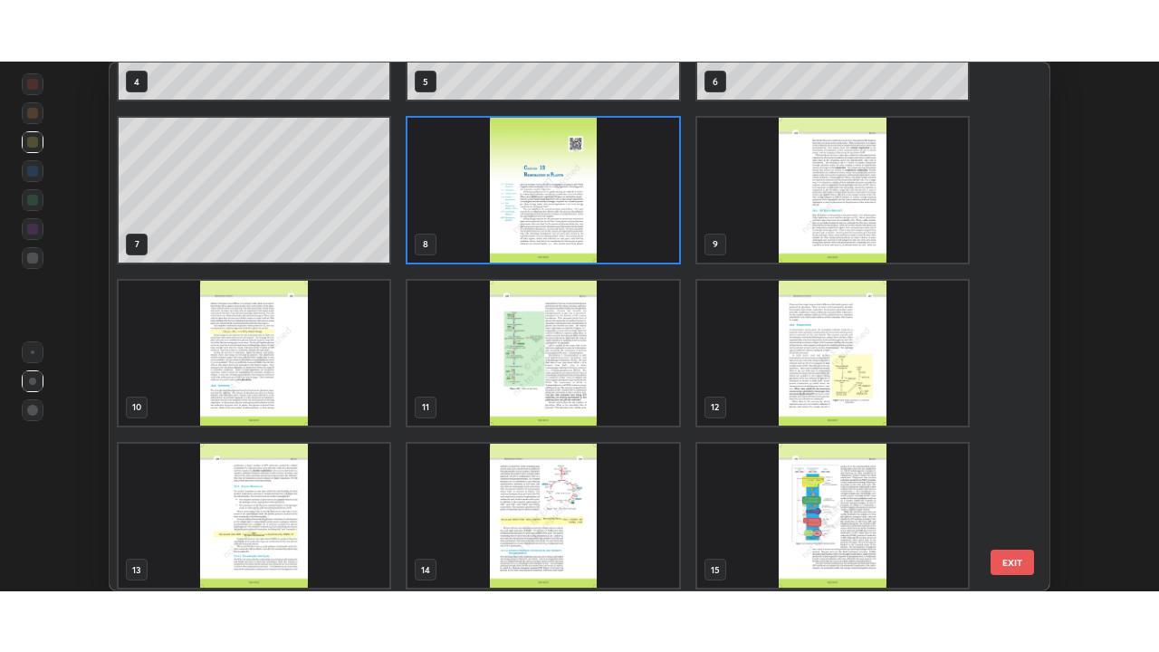
scroll to position [285, 0]
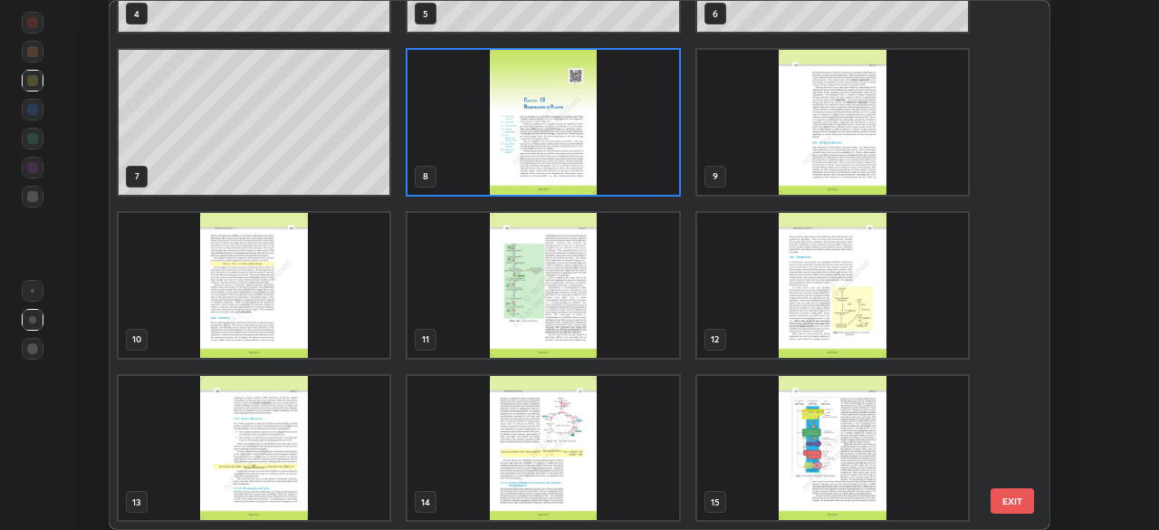
click at [562, 429] on div "4 5 6 7 8 9 10 11 12 13 14 15 16 17 18" at bounding box center [564, 265] width 908 height 528
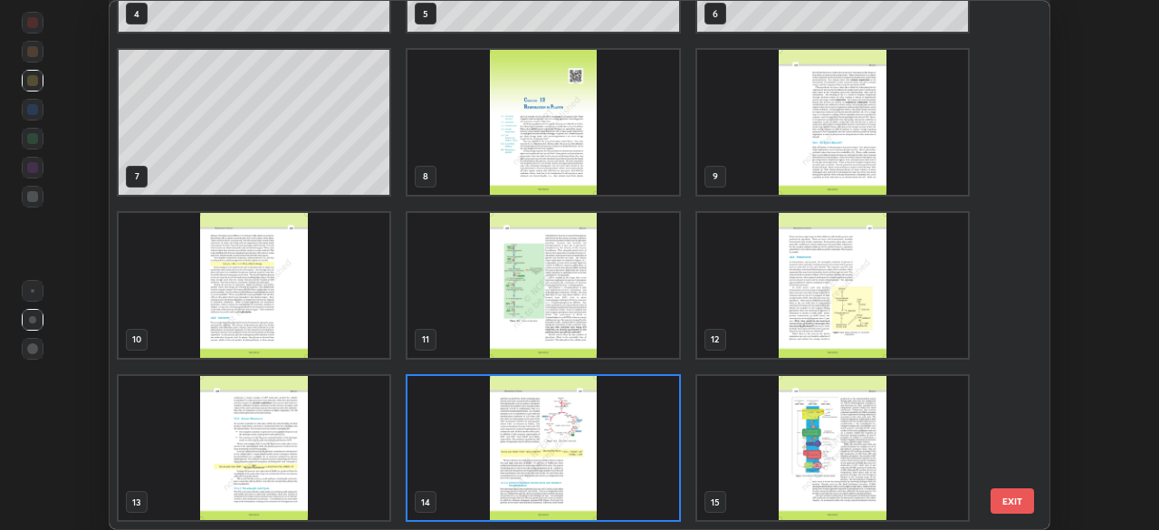
click at [614, 449] on img "grid" at bounding box center [542, 448] width 271 height 145
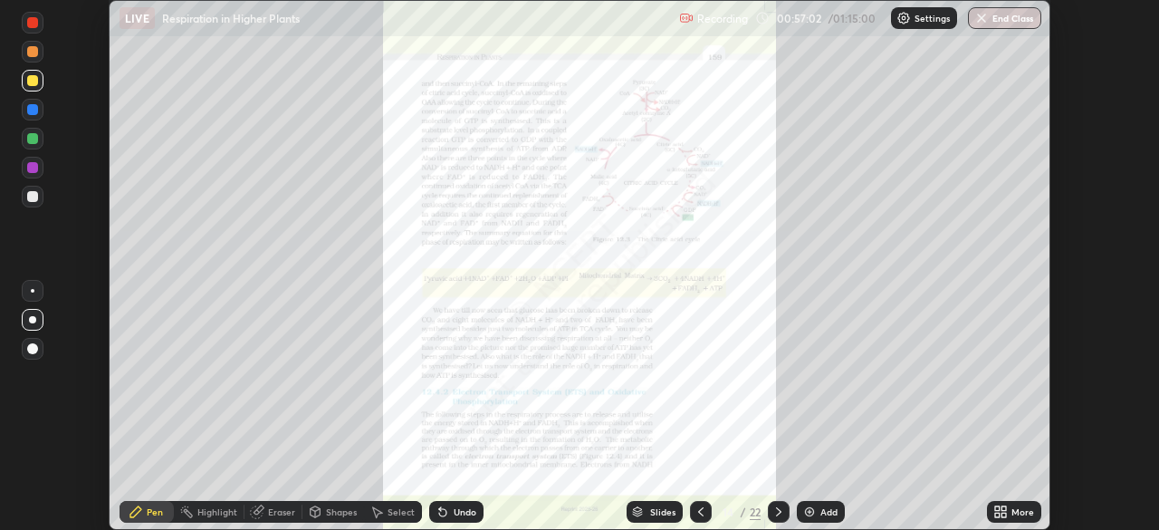
click at [1019, 515] on div "More" at bounding box center [1022, 511] width 23 height 9
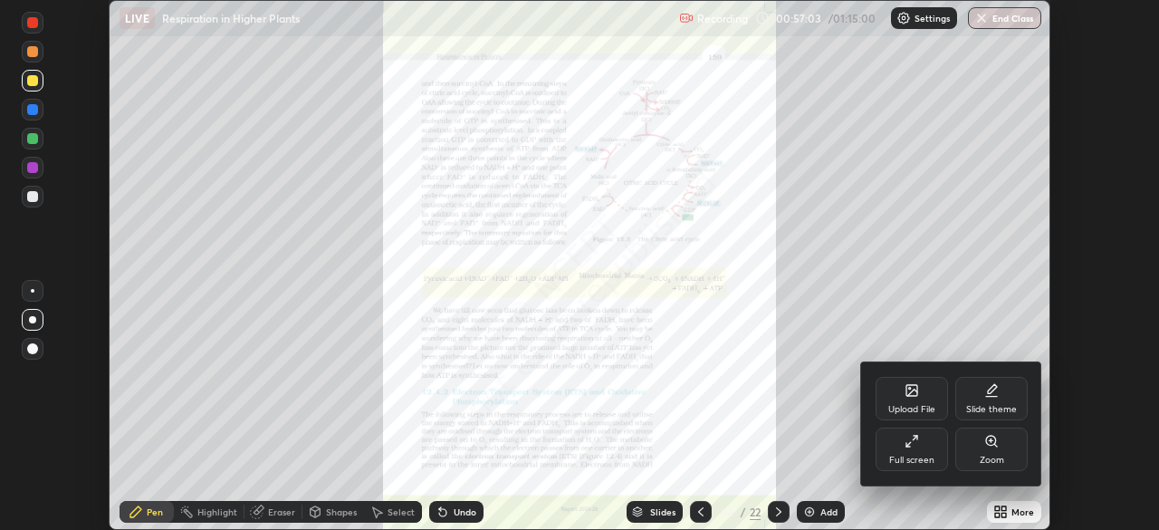
click at [912, 455] on div "Full screen" at bounding box center [911, 459] width 45 height 9
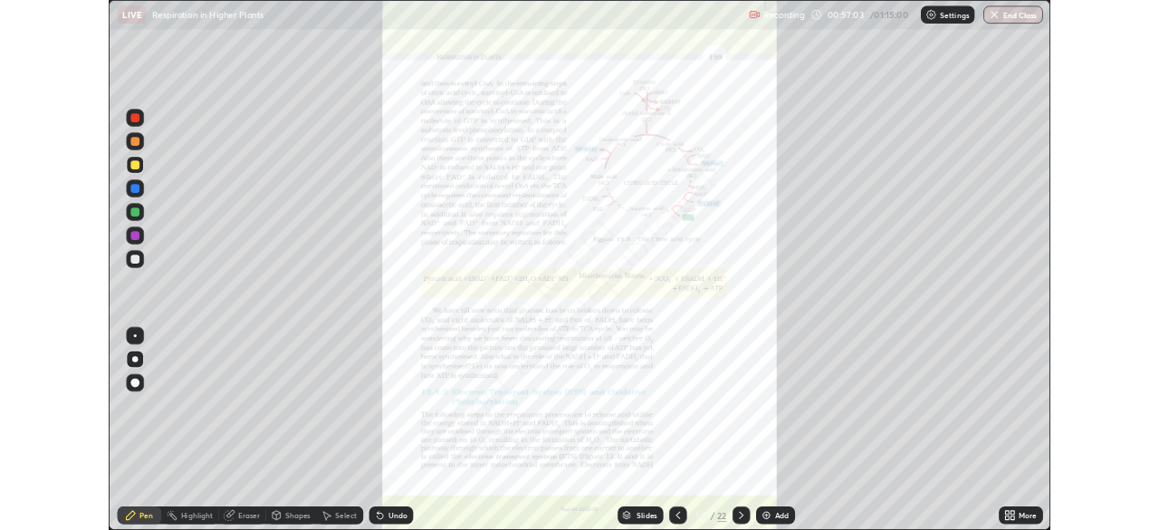
scroll to position [652, 1159]
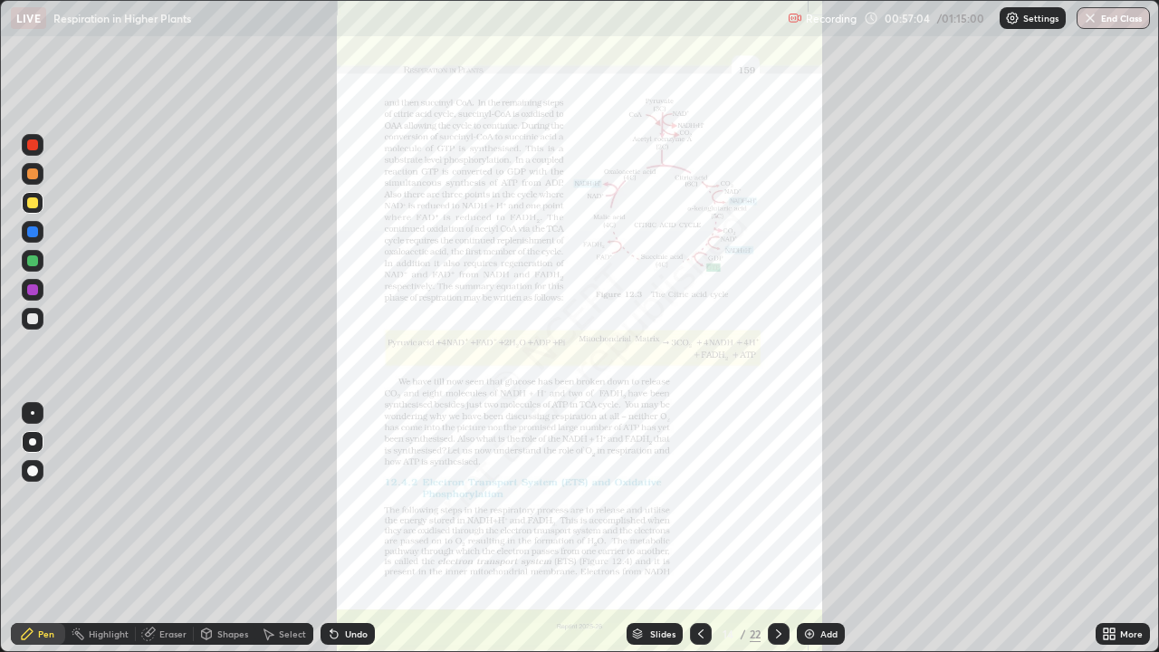
click at [1122, 529] on div "More" at bounding box center [1123, 634] width 54 height 22
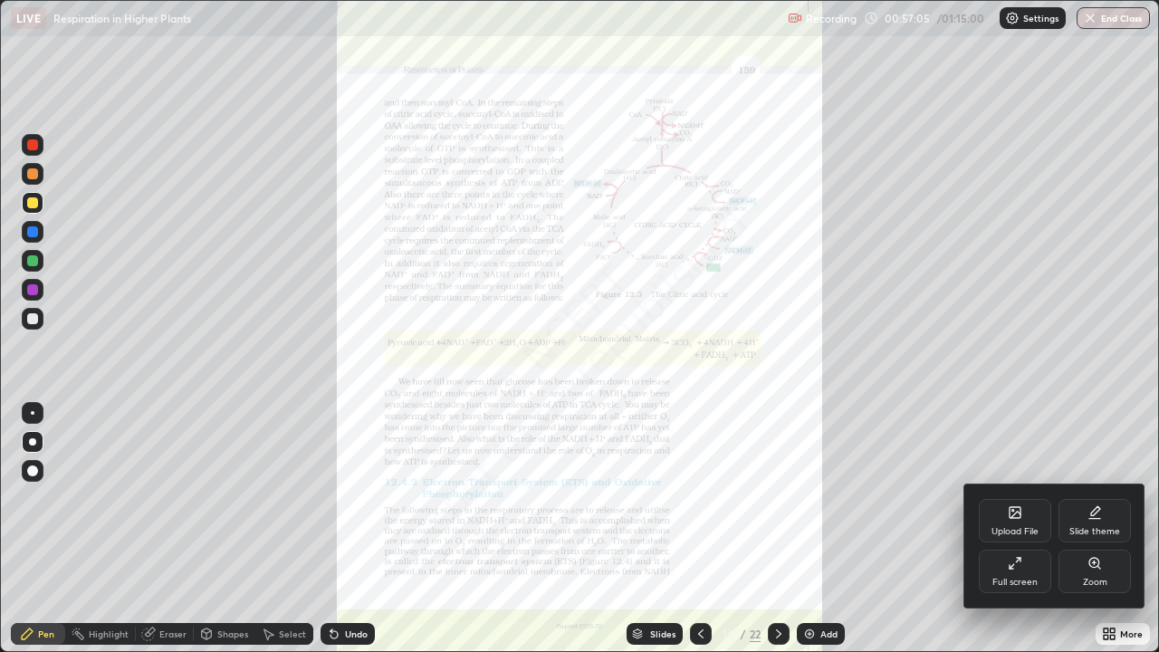
click at [1023, 529] on div "Full screen" at bounding box center [1015, 571] width 72 height 43
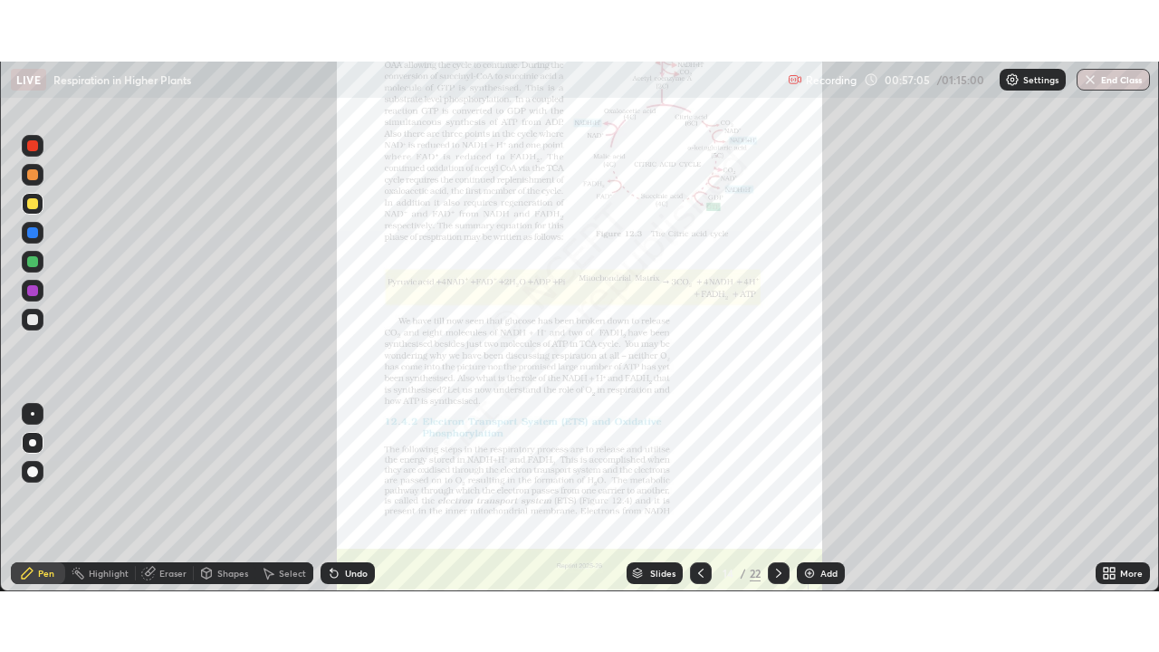
scroll to position [90012, 89382]
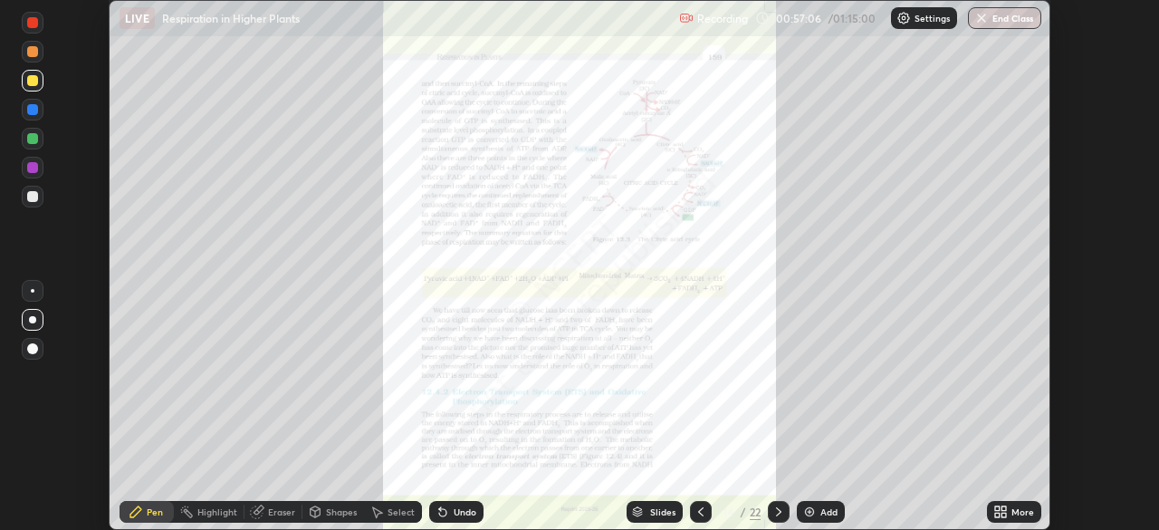
click at [1005, 506] on icon at bounding box center [1003, 508] width 5 height 5
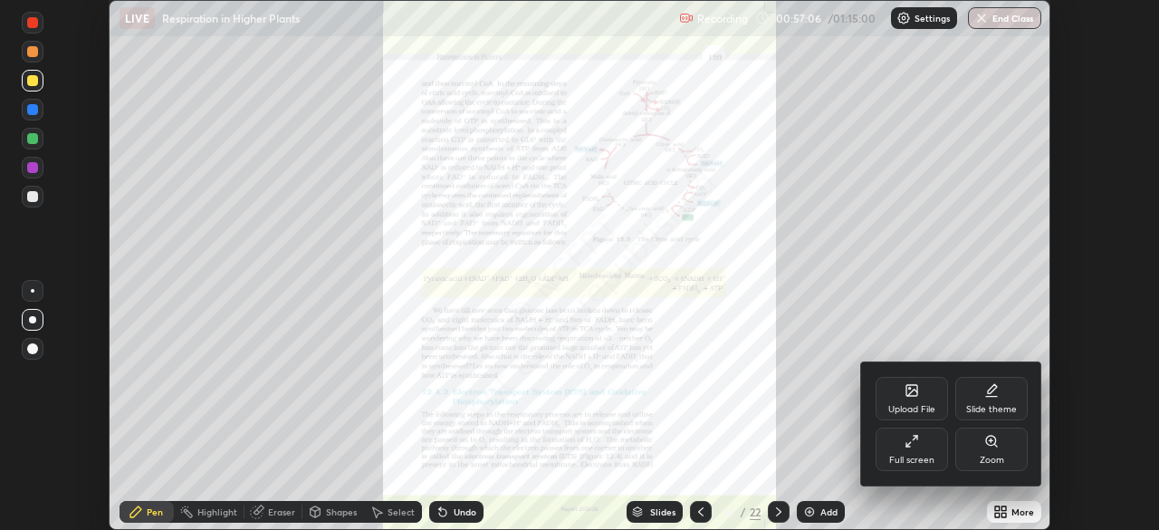
click at [934, 455] on div "Full screen" at bounding box center [912, 448] width 72 height 43
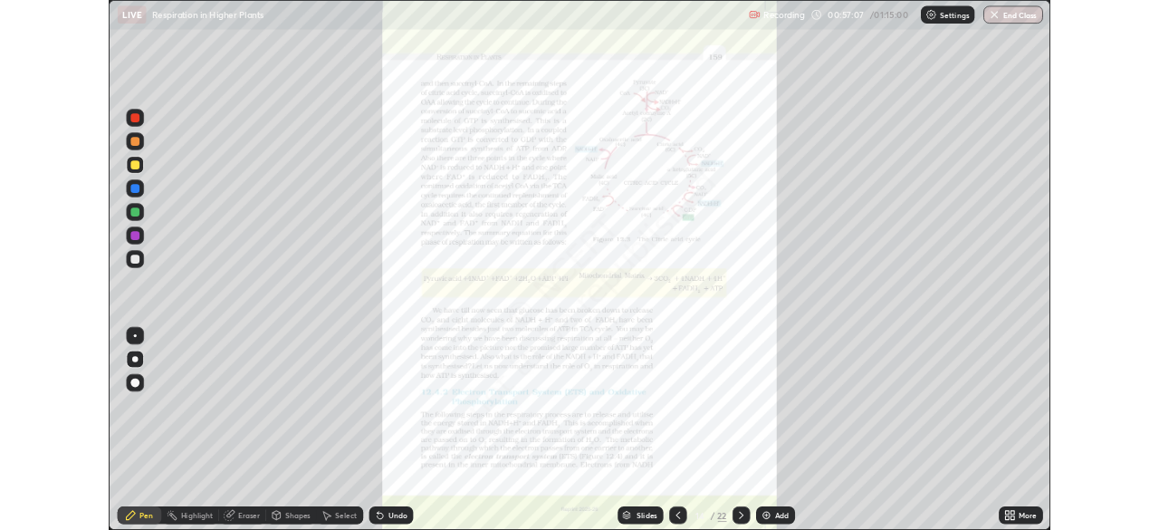
scroll to position [652, 1159]
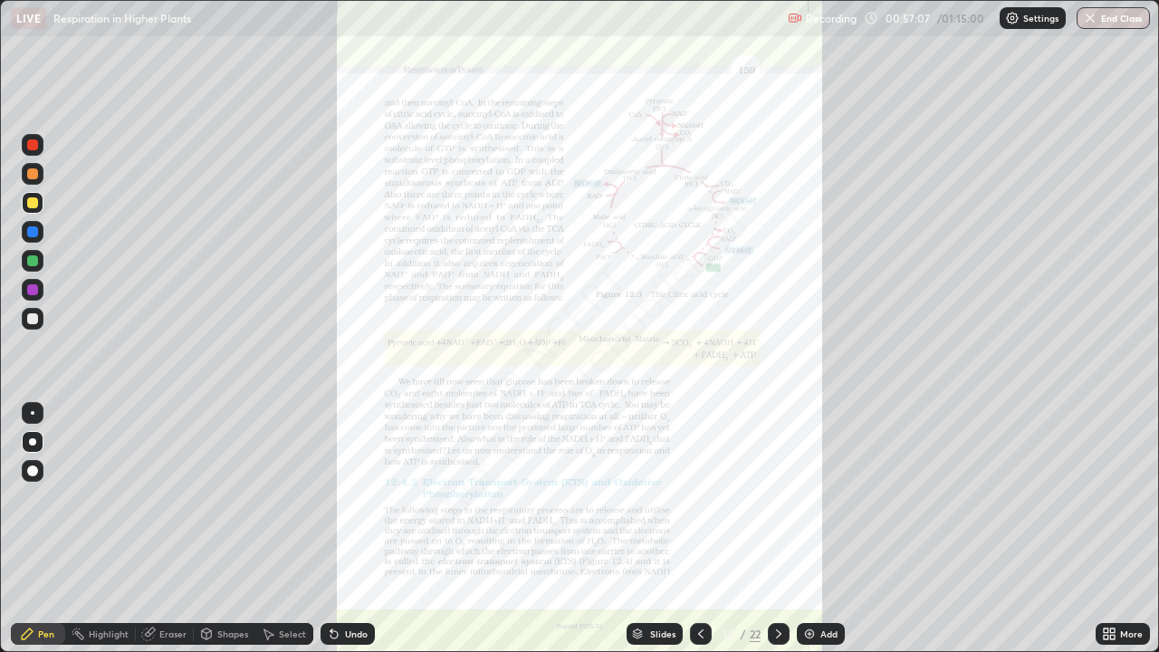
click at [1123, 529] on div "More" at bounding box center [1123, 634] width 54 height 22
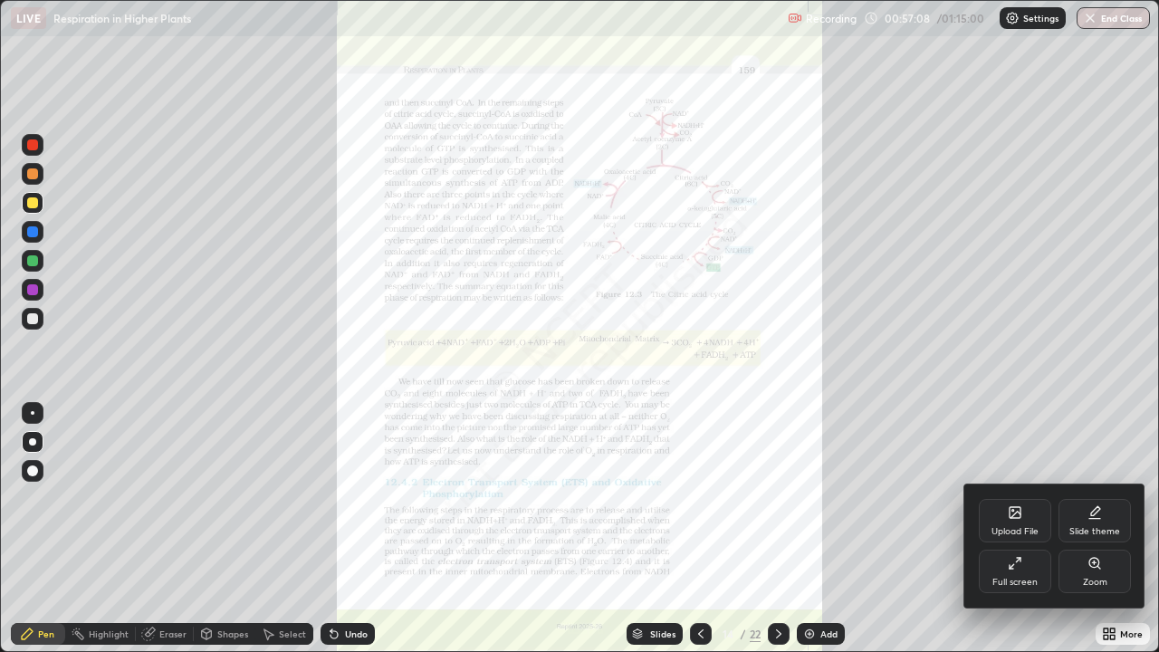
click at [1094, 529] on icon at bounding box center [1094, 562] width 0 height 4
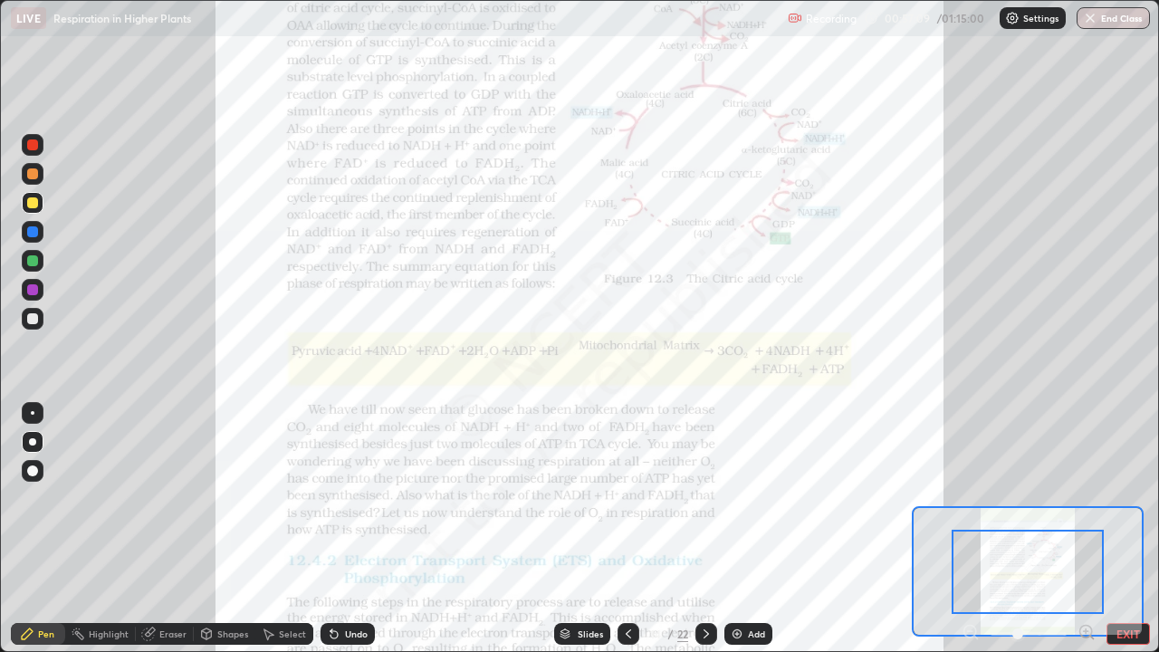
click at [1086, 529] on icon at bounding box center [1086, 631] width 5 height 0
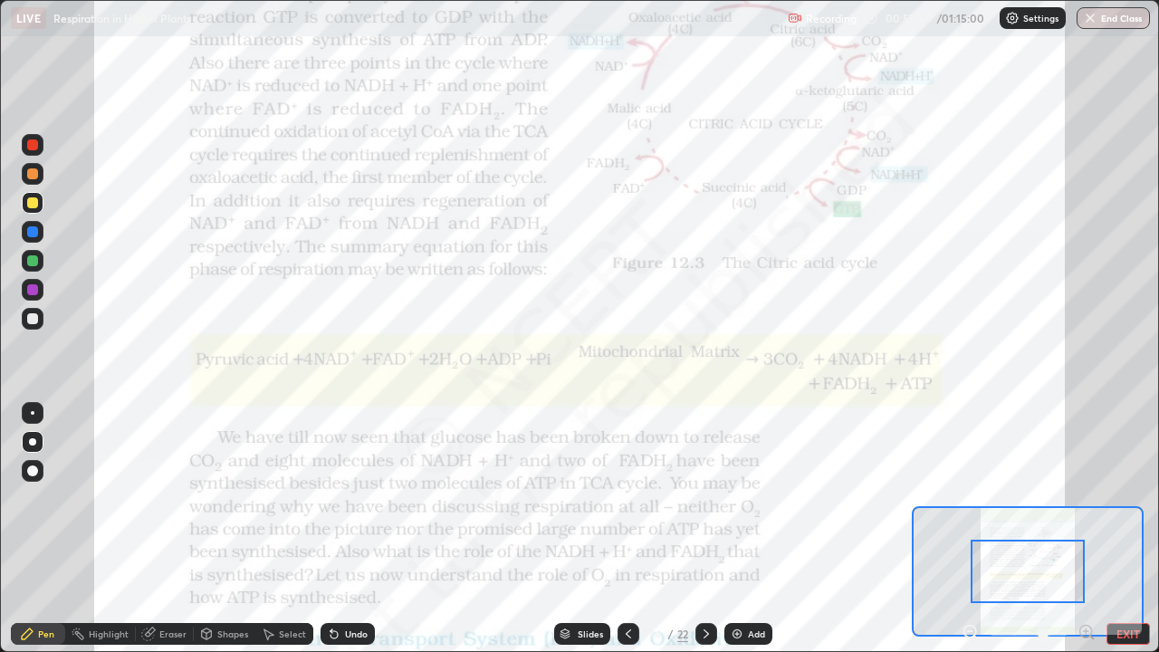
click at [1086, 529] on icon at bounding box center [1086, 631] width 5 height 0
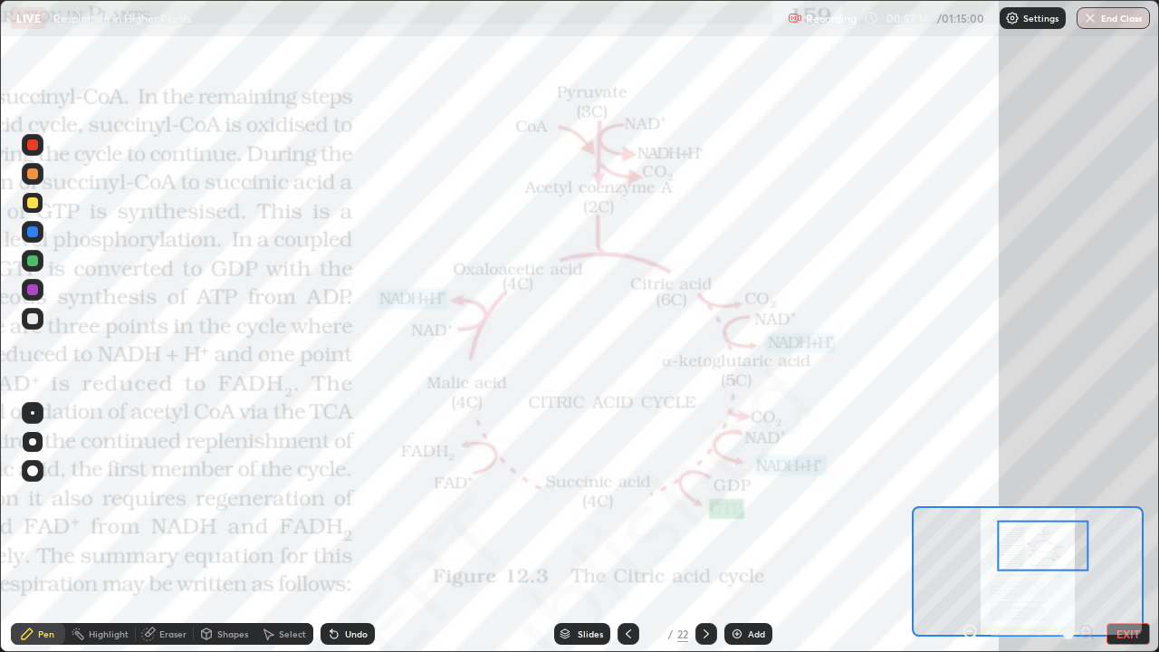
click at [33, 413] on div at bounding box center [33, 413] width 4 height 4
click at [35, 287] on div at bounding box center [32, 289] width 11 height 11
click at [34, 229] on div at bounding box center [32, 231] width 11 height 11
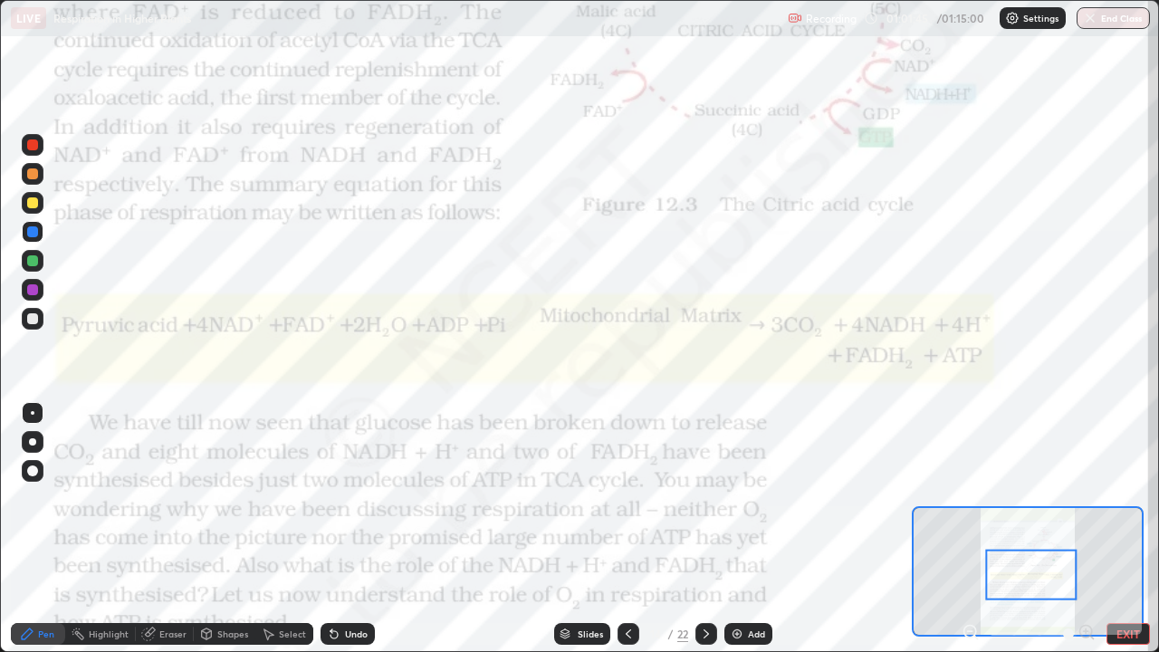
click at [354, 529] on div "Undo" at bounding box center [348, 634] width 54 height 22
click at [358, 529] on div "Undo" at bounding box center [344, 634] width 62 height 36
click at [349, 529] on div "Undo" at bounding box center [348, 634] width 54 height 22
click at [349, 529] on div "Undo" at bounding box center [344, 634] width 62 height 36
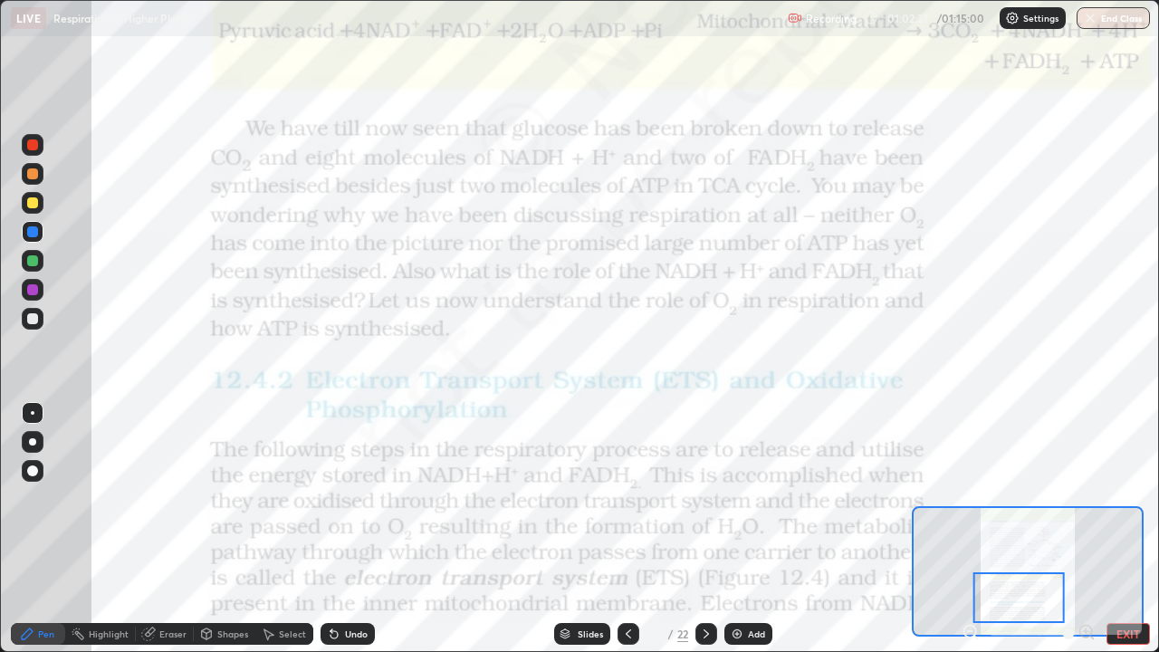
click at [750, 529] on div "Add" at bounding box center [756, 633] width 17 height 9
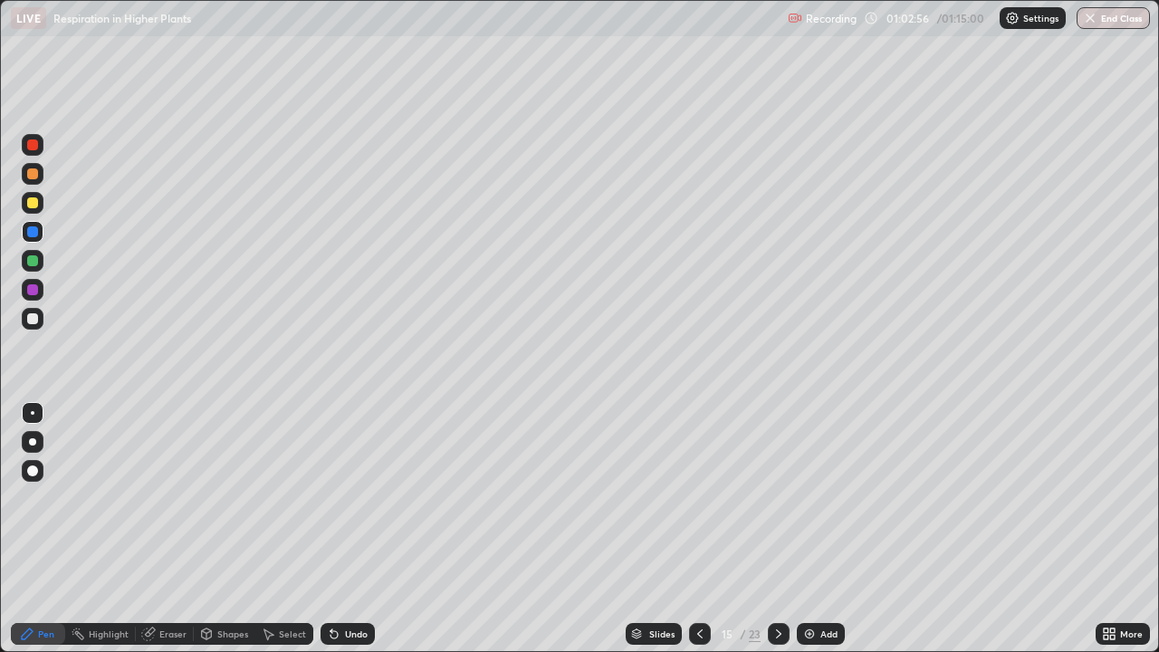
click at [42, 323] on div at bounding box center [33, 319] width 22 height 22
click at [24, 445] on div at bounding box center [33, 442] width 22 height 22
click at [1105, 27] on button "End Class" at bounding box center [1113, 18] width 73 height 22
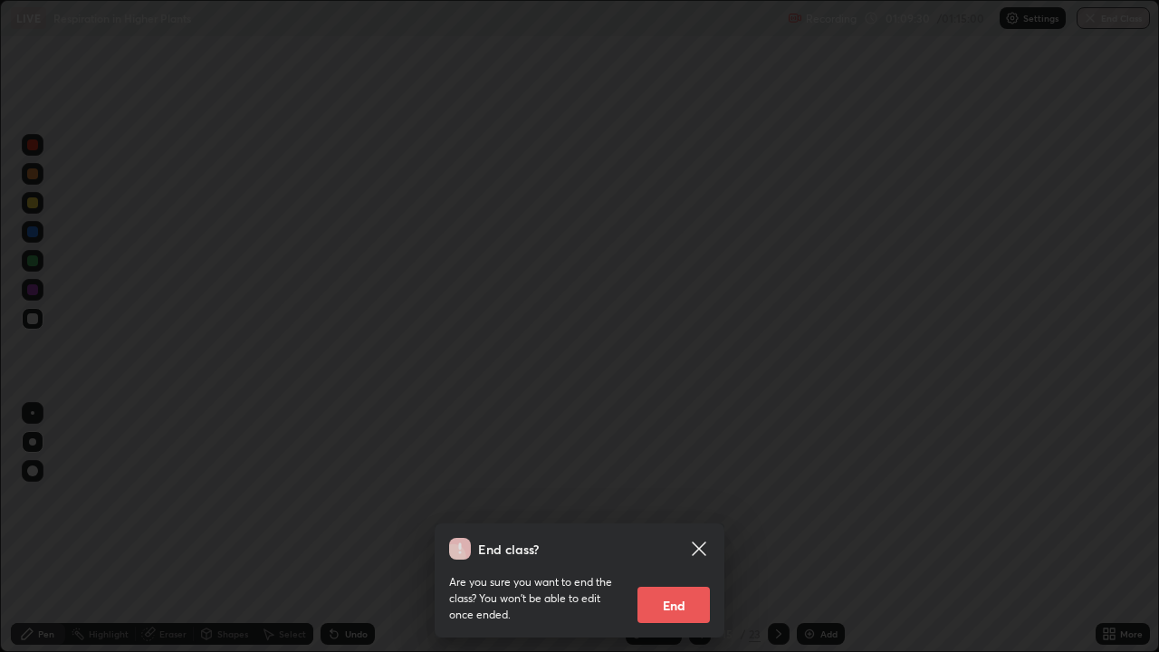
click at [674, 529] on button "End" at bounding box center [673, 605] width 72 height 36
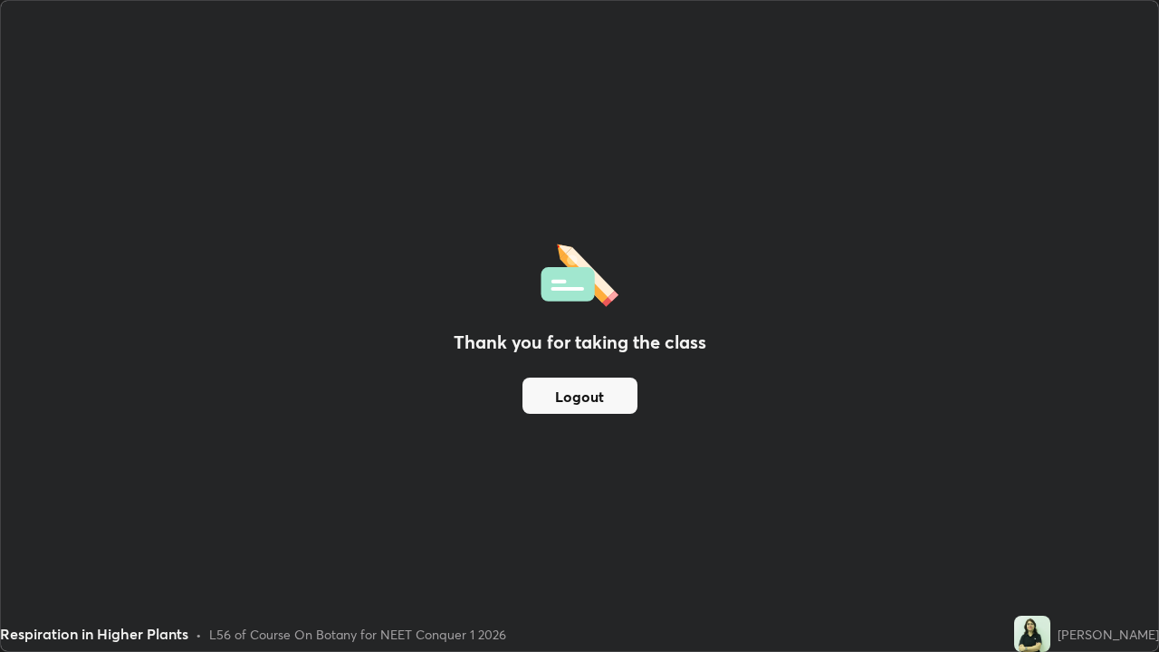
click at [601, 394] on button "Logout" at bounding box center [579, 396] width 115 height 36
click at [591, 387] on button "Logout" at bounding box center [579, 396] width 115 height 36
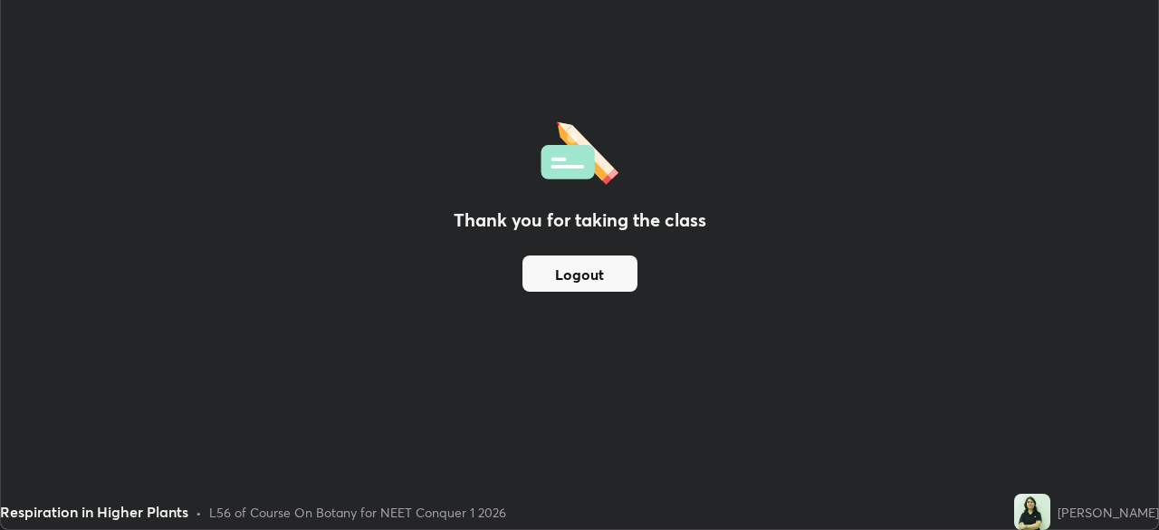
scroll to position [90012, 89382]
